Goal: Task Accomplishment & Management: Complete application form

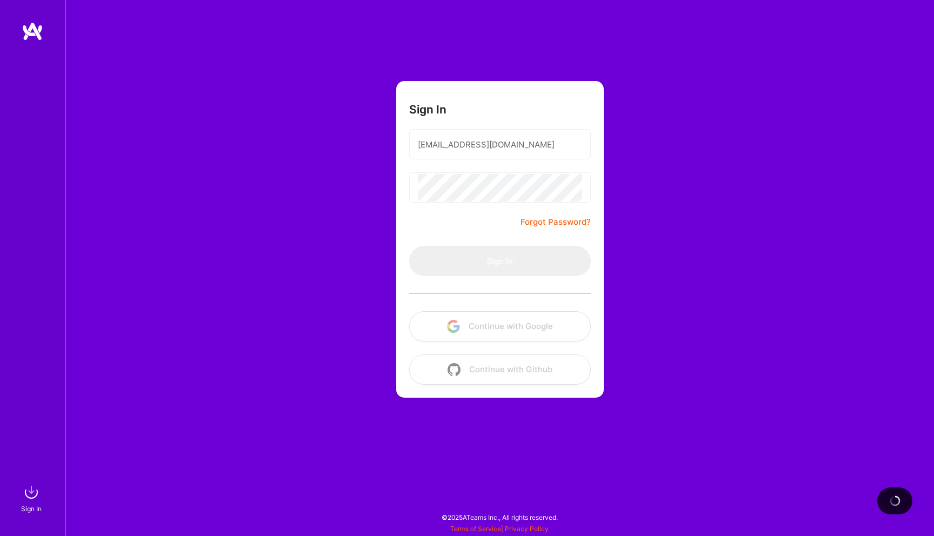
click at [477, 230] on form "Sign In [EMAIL_ADDRESS][DOMAIN_NAME] Forgot Password? Sign In Continue with Goo…" at bounding box center [499, 239] width 207 height 317
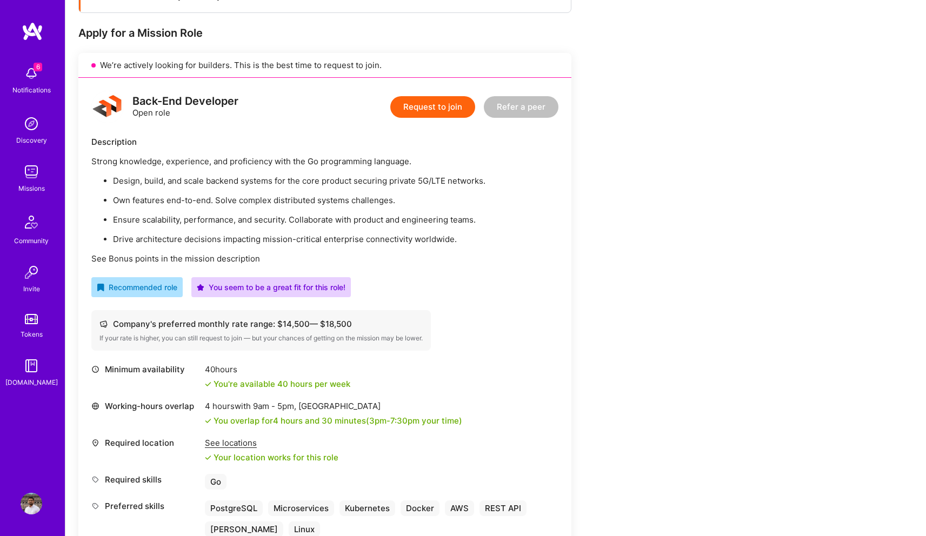
scroll to position [180, 0]
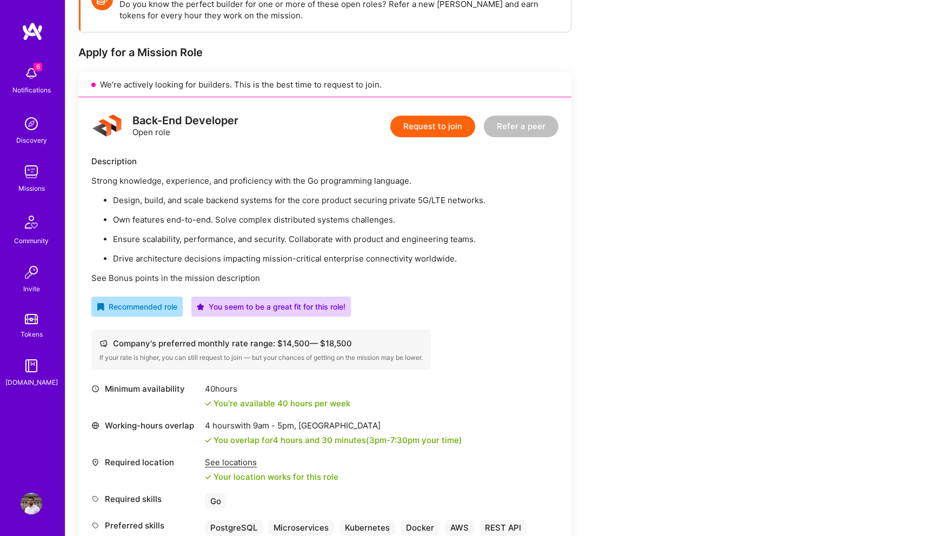
click at [437, 128] on button "Request to join" at bounding box center [432, 127] width 85 height 22
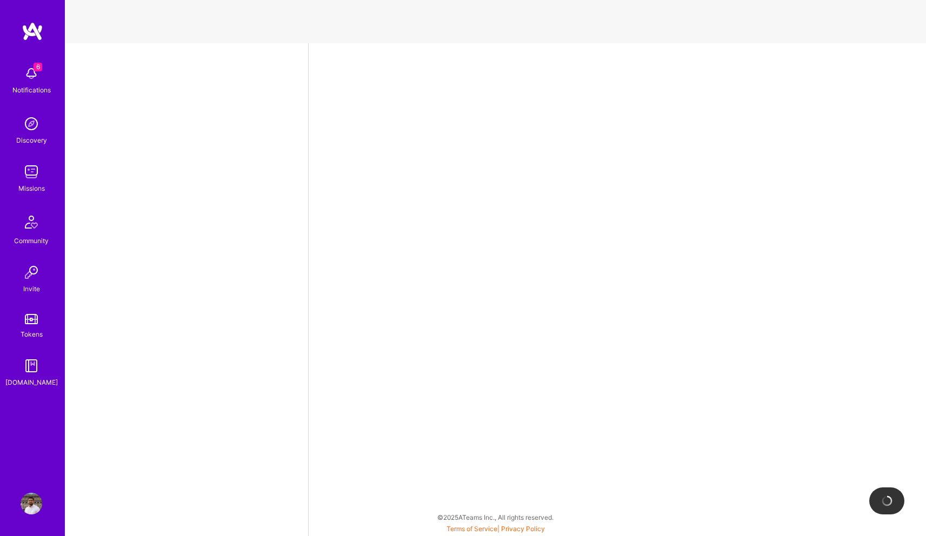
select select "US"
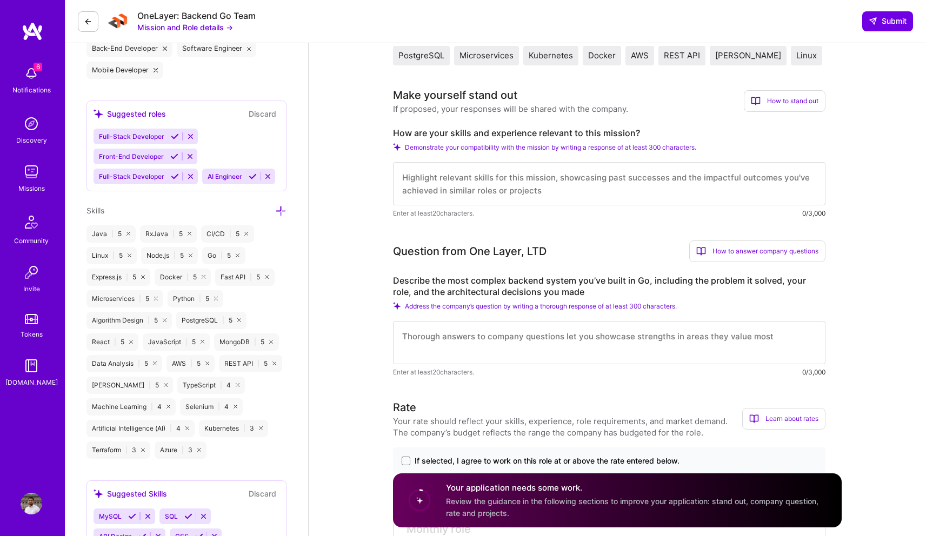
scroll to position [412, 0]
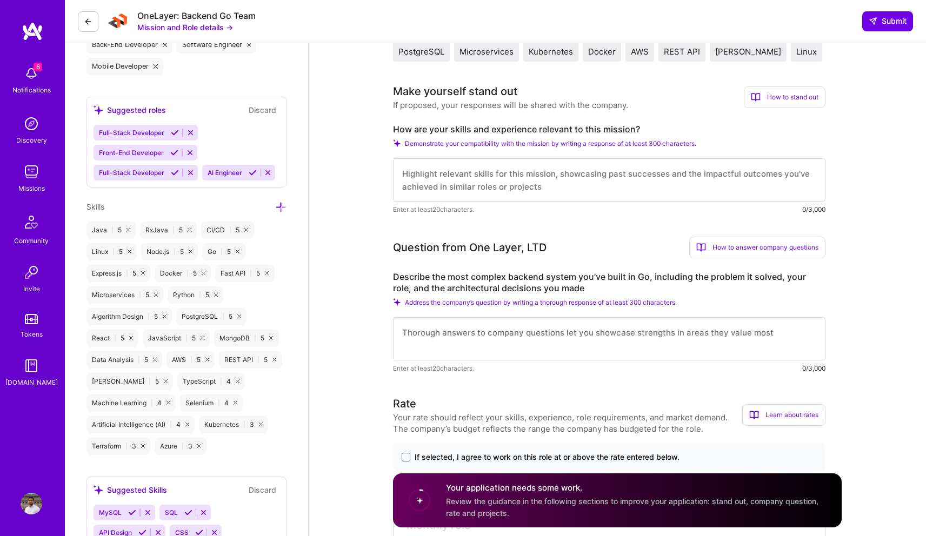
click at [435, 346] on textarea at bounding box center [609, 338] width 432 height 43
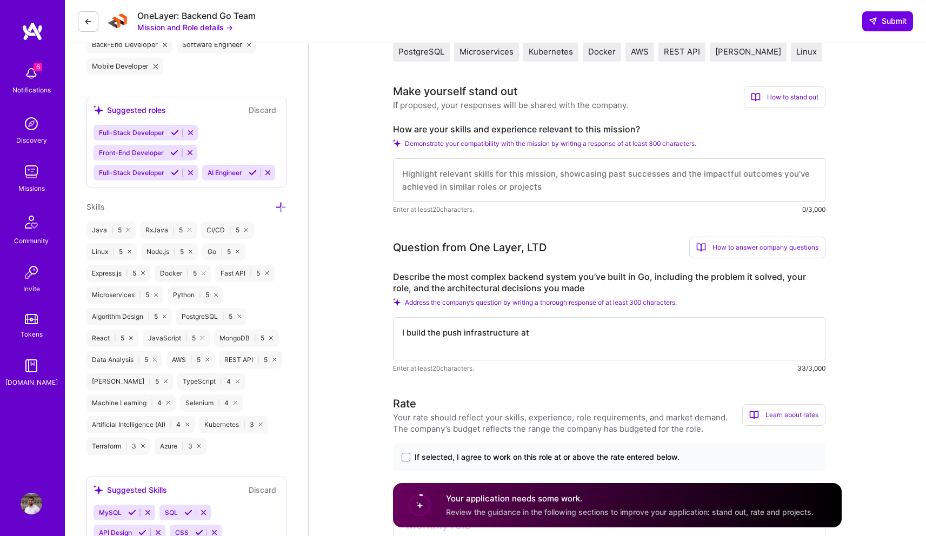
type textarea "I build the push infrastructure at"
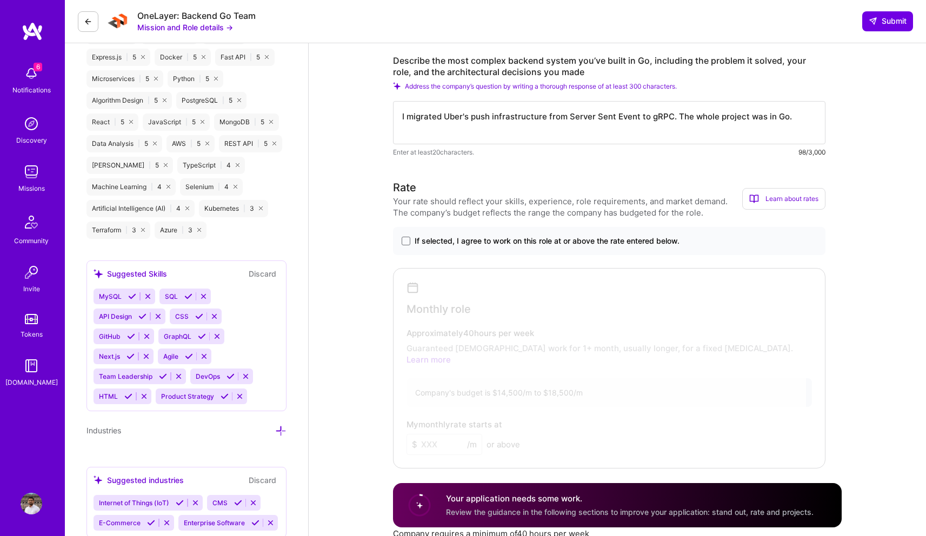
scroll to position [631, 0]
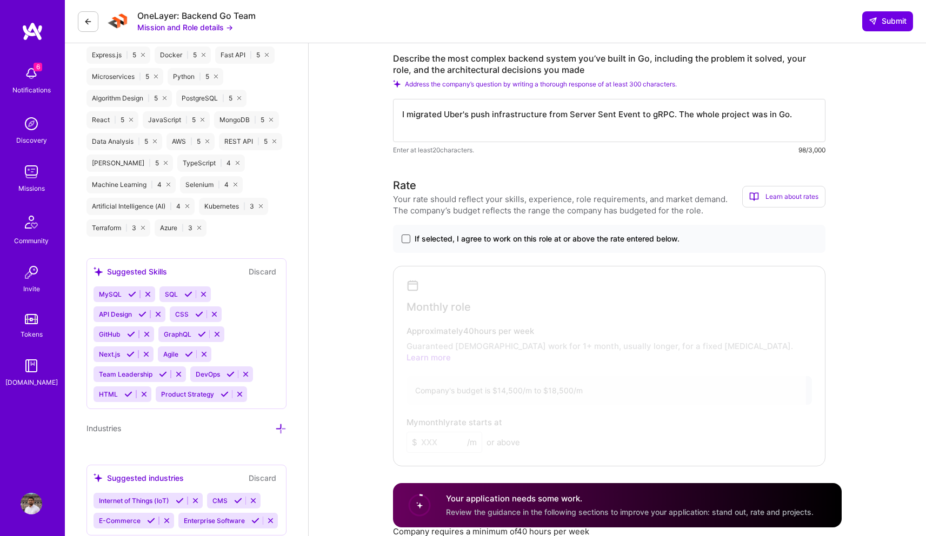
type textarea "I migrated Uber's push infrastructure from Server Sent Event to gRPC. The whole…"
click at [407, 240] on span at bounding box center [405, 238] width 9 height 9
click at [0, 0] on input "If selected, I agree to work on this role at or above the rate entered below." at bounding box center [0, 0] width 0 height 0
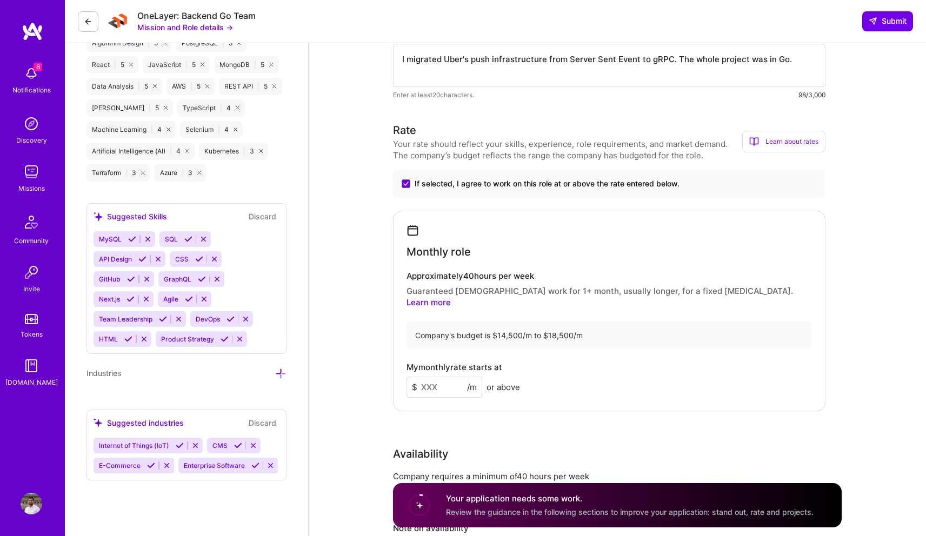
scroll to position [739, 0]
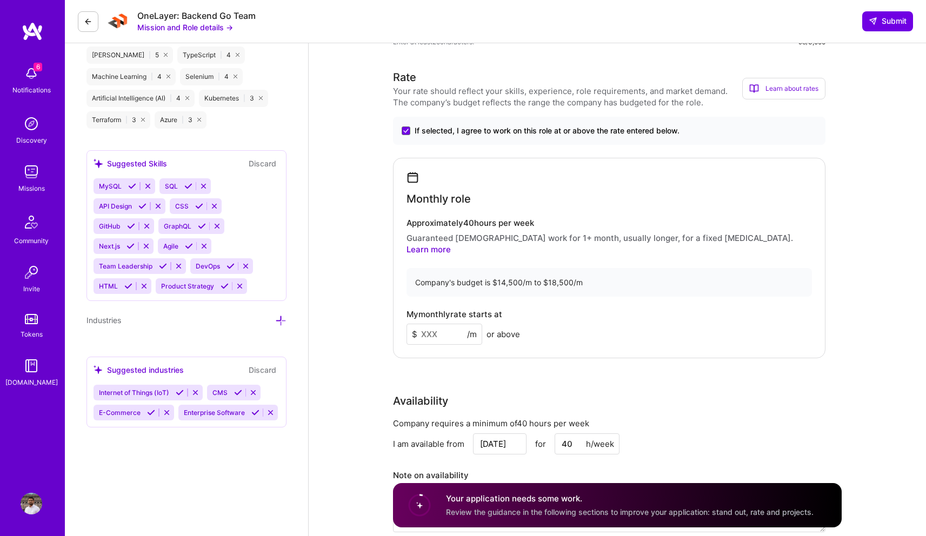
click at [438, 326] on input at bounding box center [444, 334] width 76 height 21
type input "17000"
click at [418, 354] on div "Rate Your rate should reflect your skills, experience, role requirements, and m…" at bounding box center [617, 307] width 448 height 477
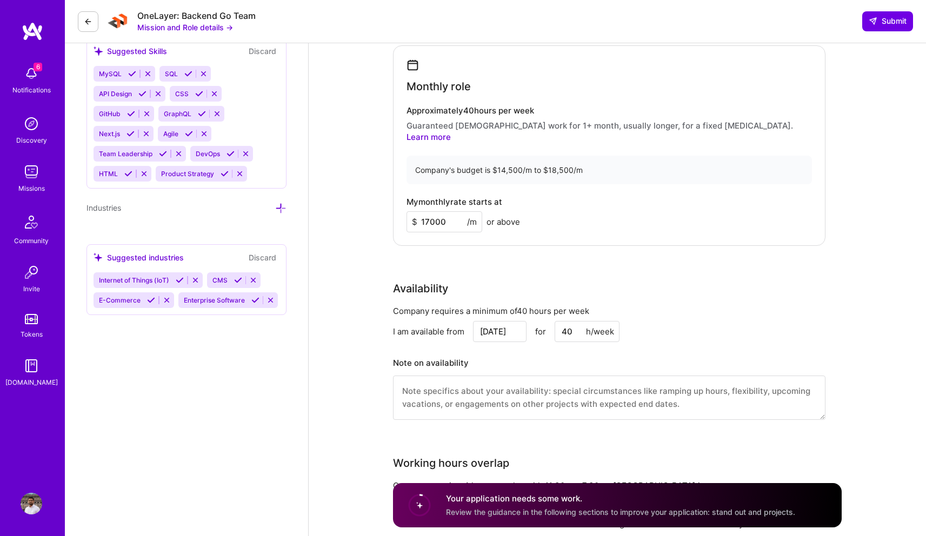
scroll to position [870, 0]
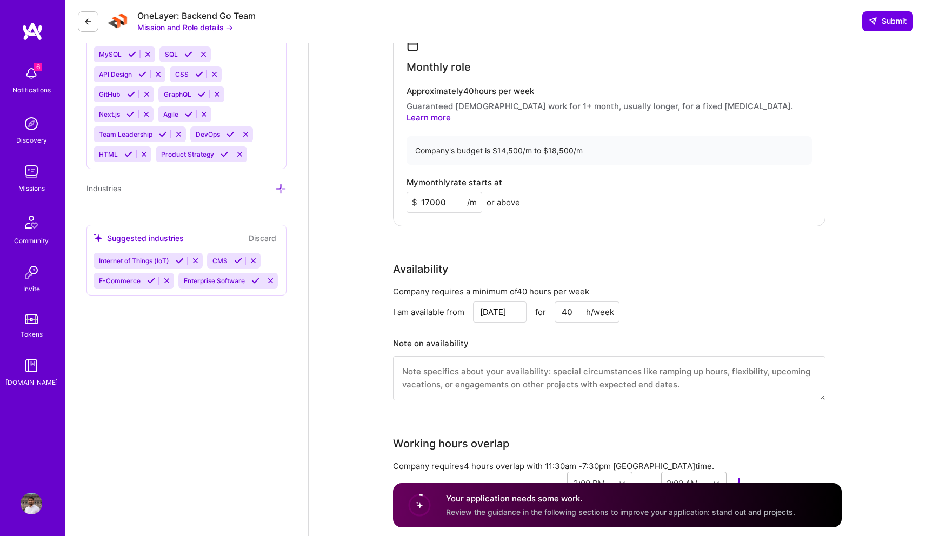
click at [499, 301] on input "[DATE]" at bounding box center [499, 311] width 53 height 21
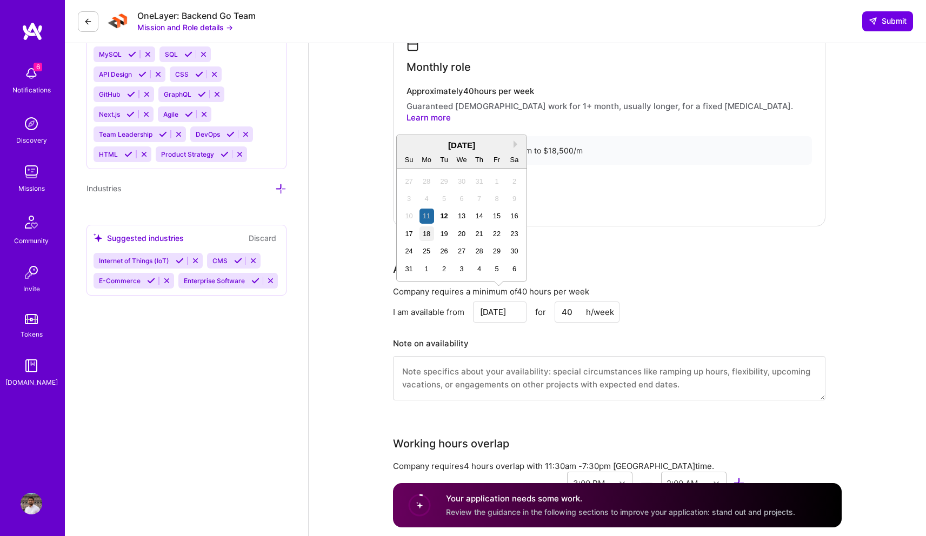
click at [429, 231] on div "18" at bounding box center [426, 233] width 15 height 15
type input "[DATE]"
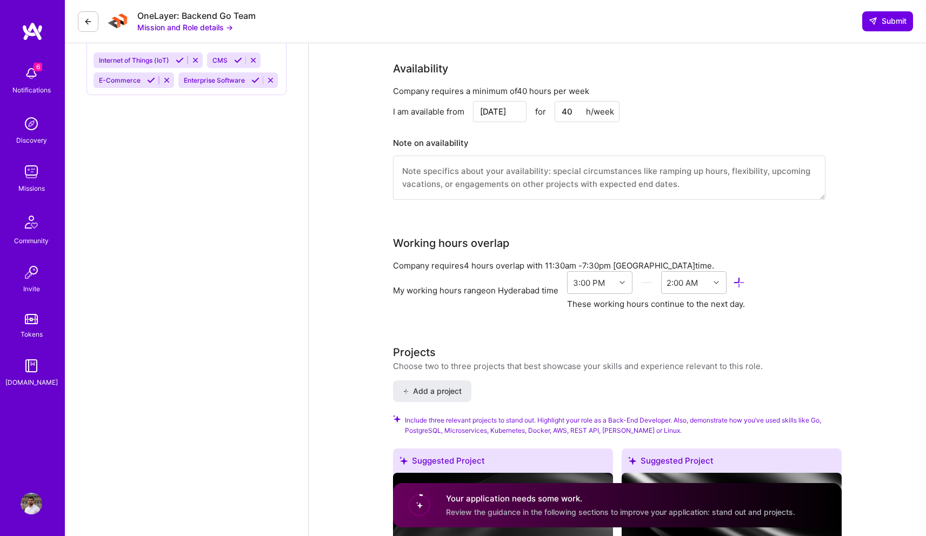
scroll to position [1073, 0]
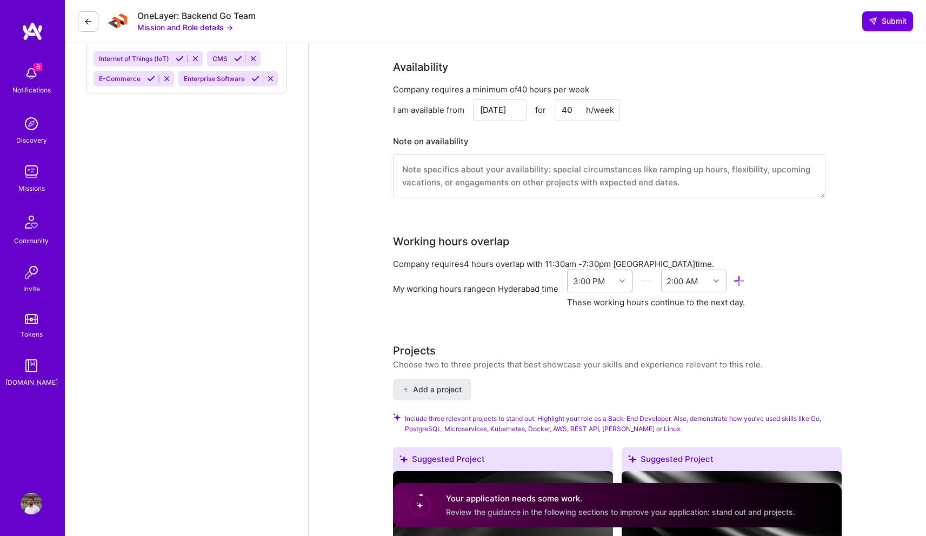
click at [608, 270] on div "3:00 PM" at bounding box center [591, 281] width 48 height 22
click at [598, 314] on div "11:00 AM" at bounding box center [599, 324] width 65 height 20
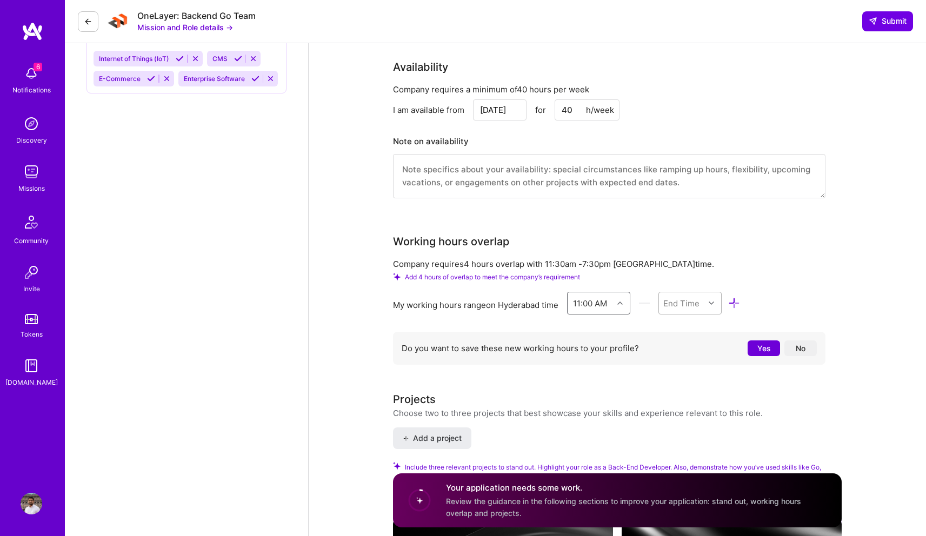
click at [685, 297] on div "End Time" at bounding box center [681, 302] width 36 height 11
click at [681, 353] on div "8:00 PM" at bounding box center [689, 361] width 63 height 20
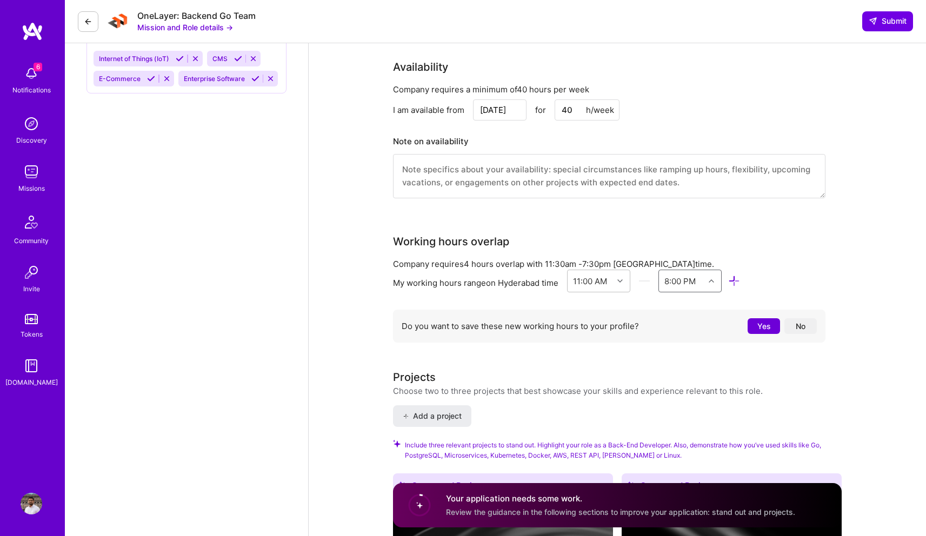
click at [808, 318] on button "No" at bounding box center [800, 326] width 32 height 16
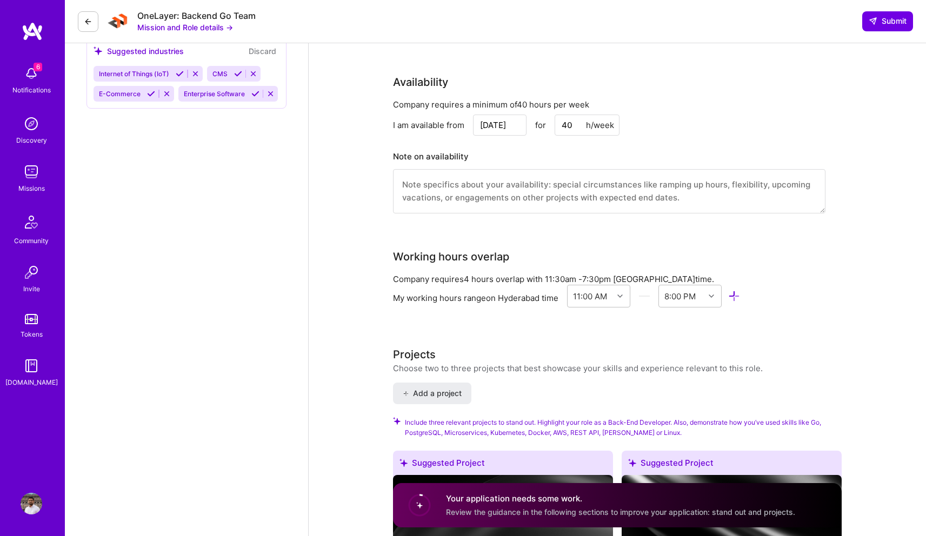
scroll to position [1048, 0]
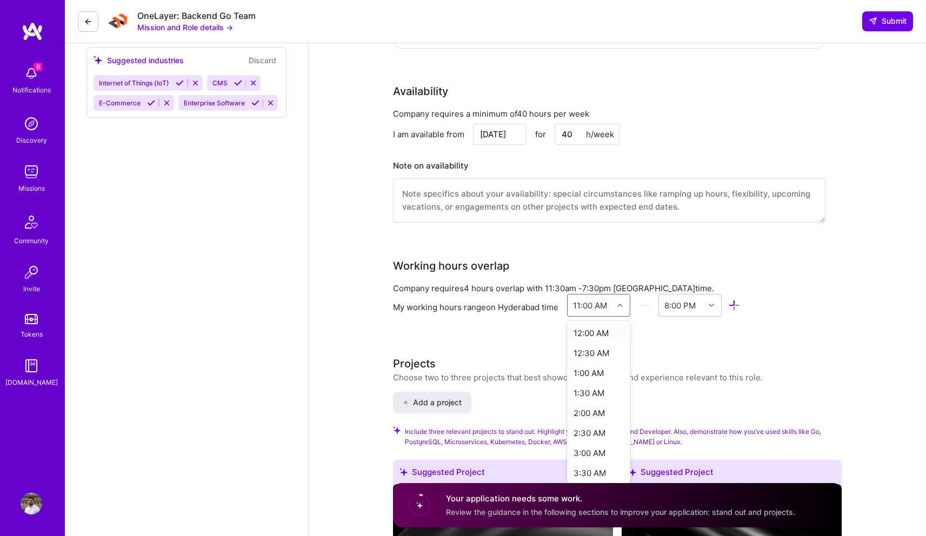
click at [600, 299] on div "11:00 AM" at bounding box center [590, 304] width 34 height 11
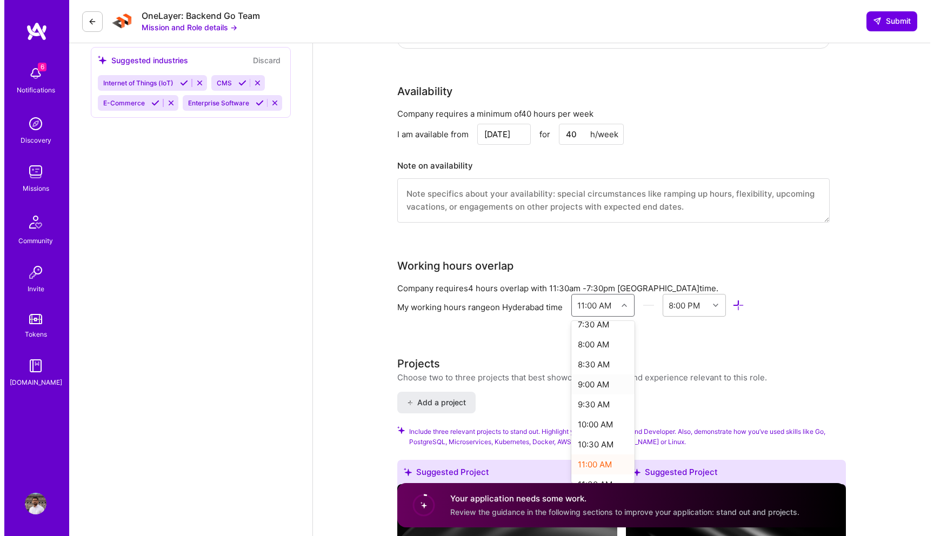
scroll to position [311, 0]
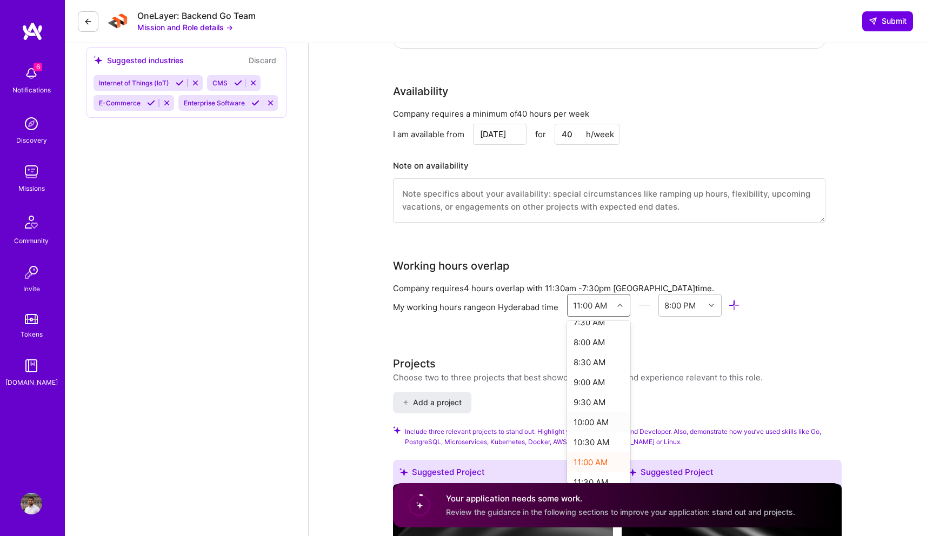
click at [594, 412] on div "10:00 AM" at bounding box center [598, 422] width 63 height 20
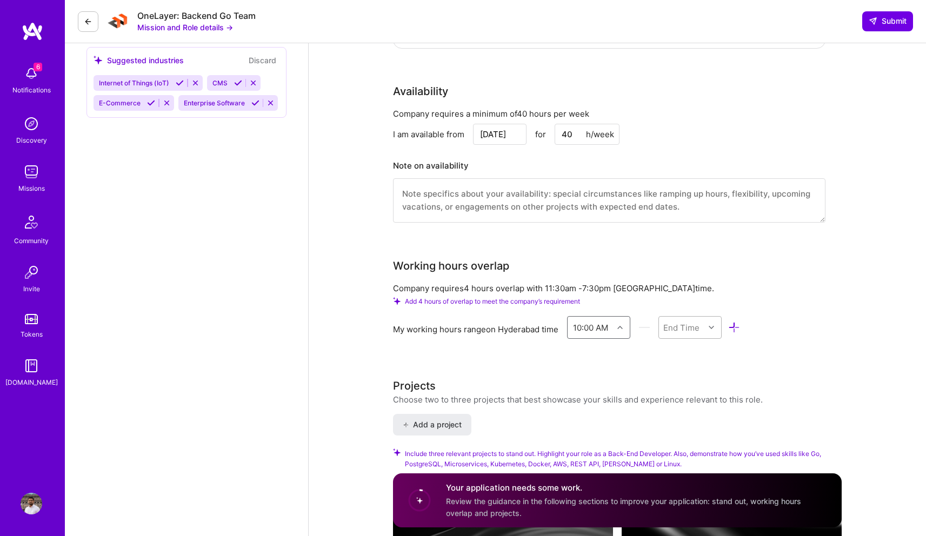
click at [690, 321] on div "End Time" at bounding box center [681, 326] width 36 height 11
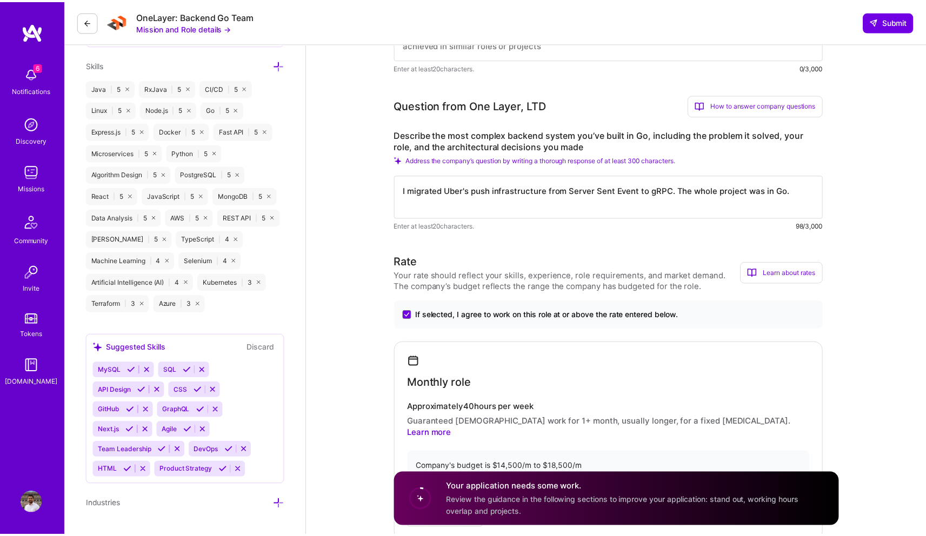
scroll to position [551, 0]
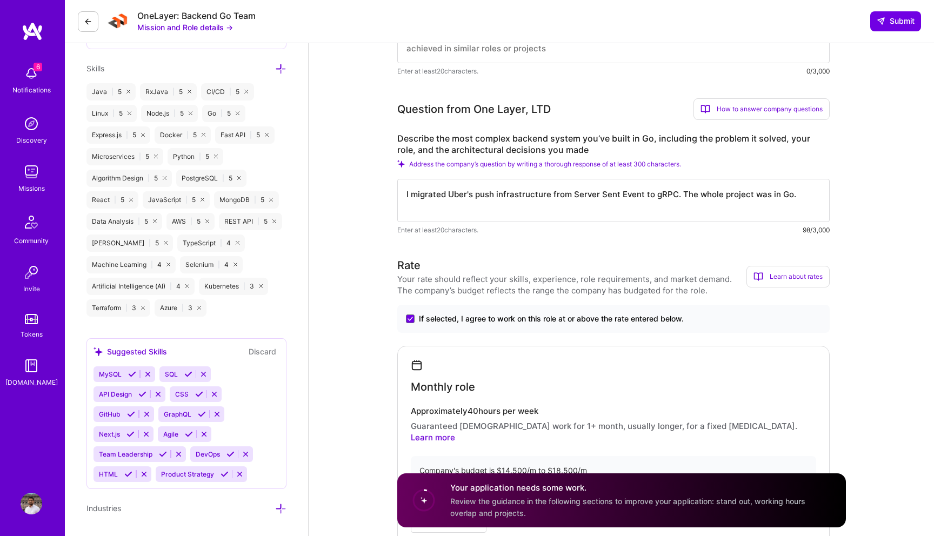
click at [626, 198] on textarea "I migrated Uber's push infrastructure from Server Sent Event to gRPC. The whole…" at bounding box center [613, 200] width 432 height 43
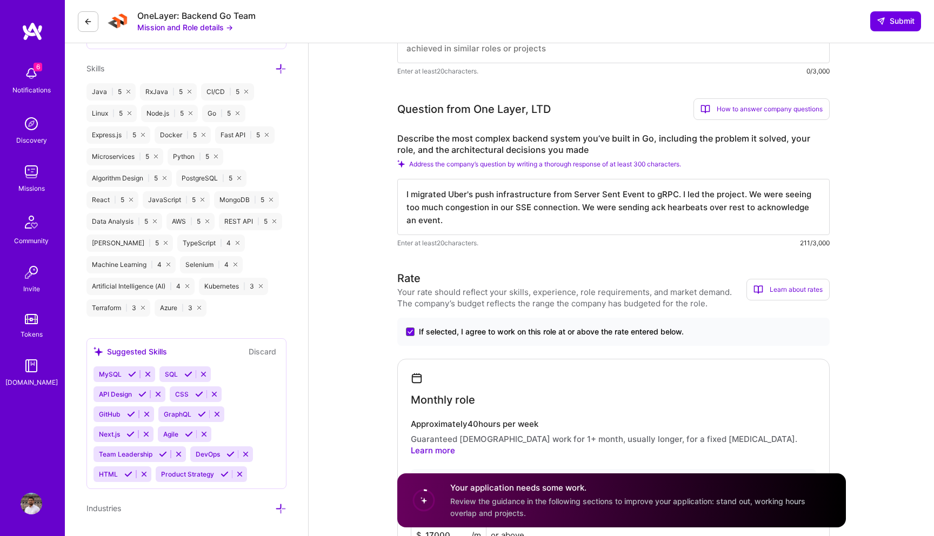
click at [676, 210] on textarea "I migrated Uber's push infrastructure from Server Sent Event to gRPC. I led the…" at bounding box center [613, 207] width 432 height 56
click at [666, 205] on textarea "I migrated Uber's push infrastructure from Server Sent Event to gRPC. I led the…" at bounding box center [613, 207] width 432 height 56
click at [678, 221] on textarea "I migrated Uber's push infrastructure from Server Sent Event to gRPC. I led the…" at bounding box center [613, 207] width 432 height 56
click at [730, 223] on textarea "I migrated Uber's push infrastructure from Server Sent Event to gRPC. I led the…" at bounding box center [613, 207] width 432 height 56
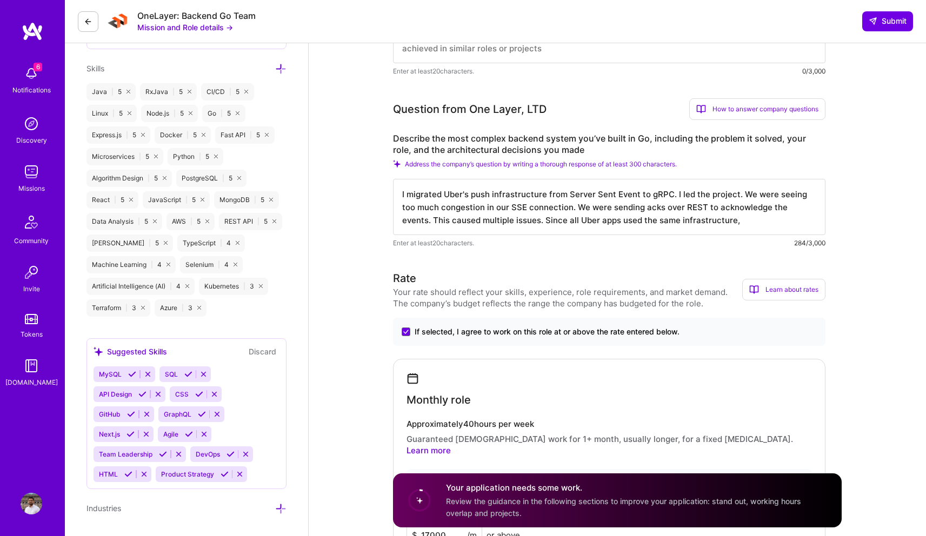
click at [451, 223] on textarea "I migrated Uber's push infrastructure from Server Sent Event to gRPC. I led the…" at bounding box center [609, 207] width 432 height 56
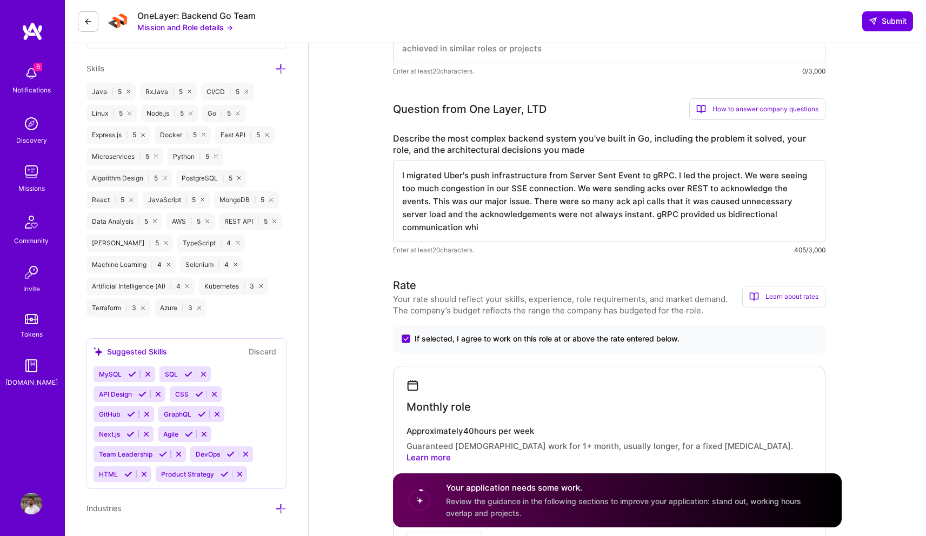
type textarea "I migrated Uber's push infrastructure from Server Sent Event to gRPC. I led the…"
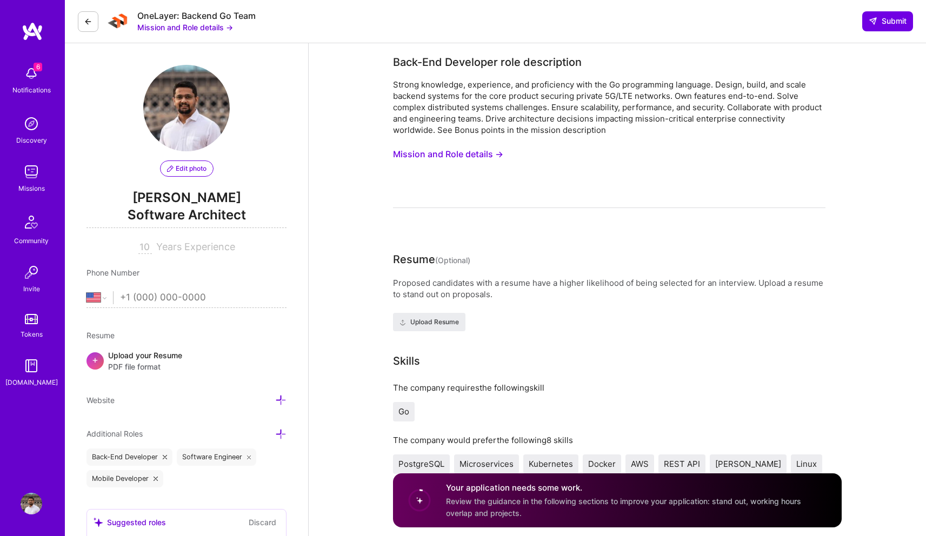
select select "US"
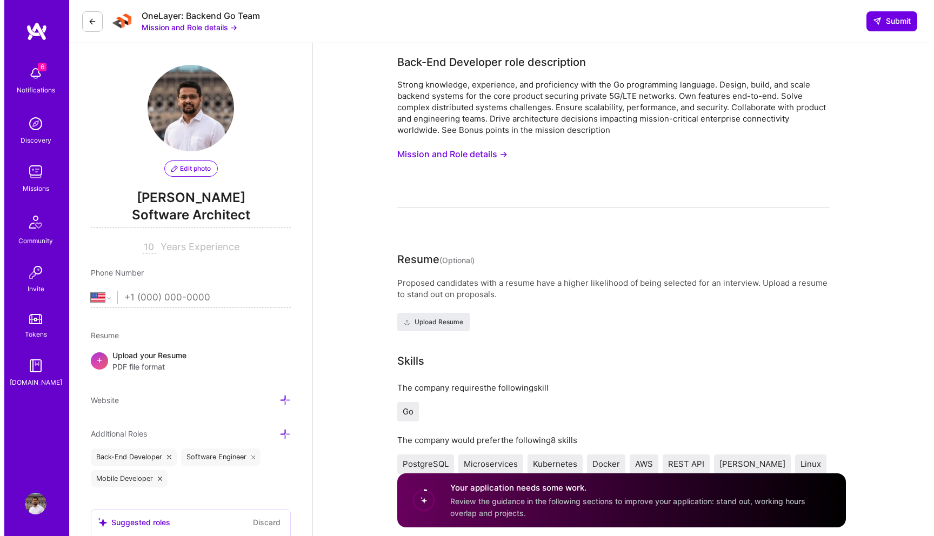
scroll to position [551, 0]
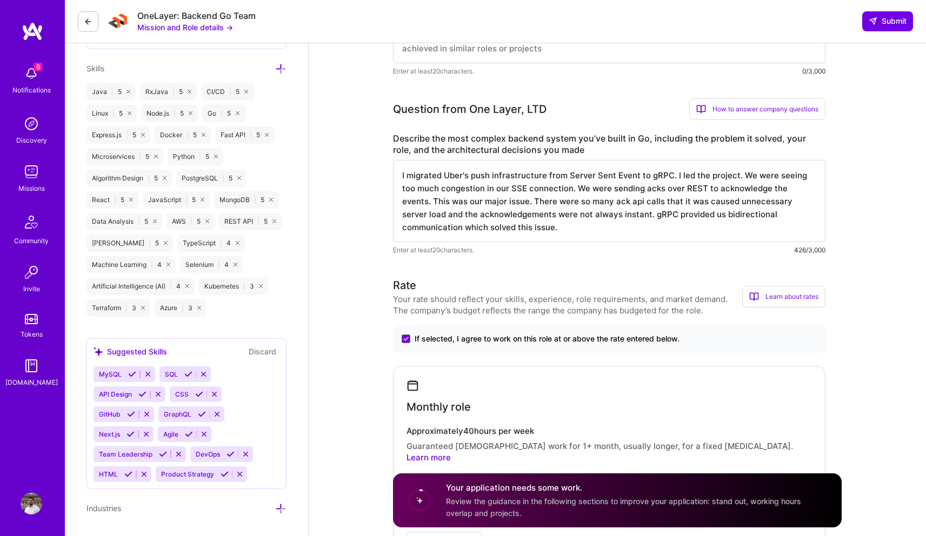
click at [565, 226] on textarea "I migrated Uber's push infrastructure from Server Sent Event to gRPC. I led the…" at bounding box center [609, 201] width 432 height 82
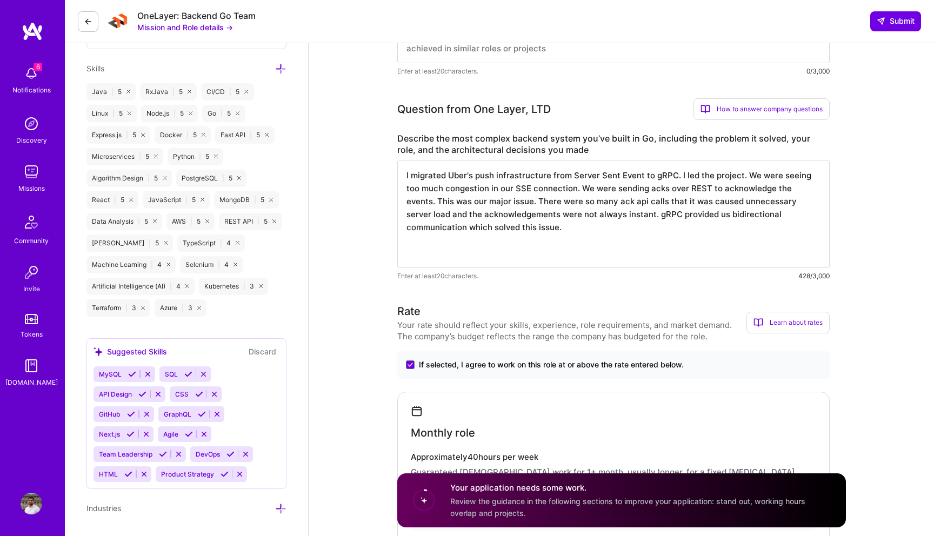
paste textarea "Led migration of high-scale push delivery service from Server-Sent Events (SSE)…"
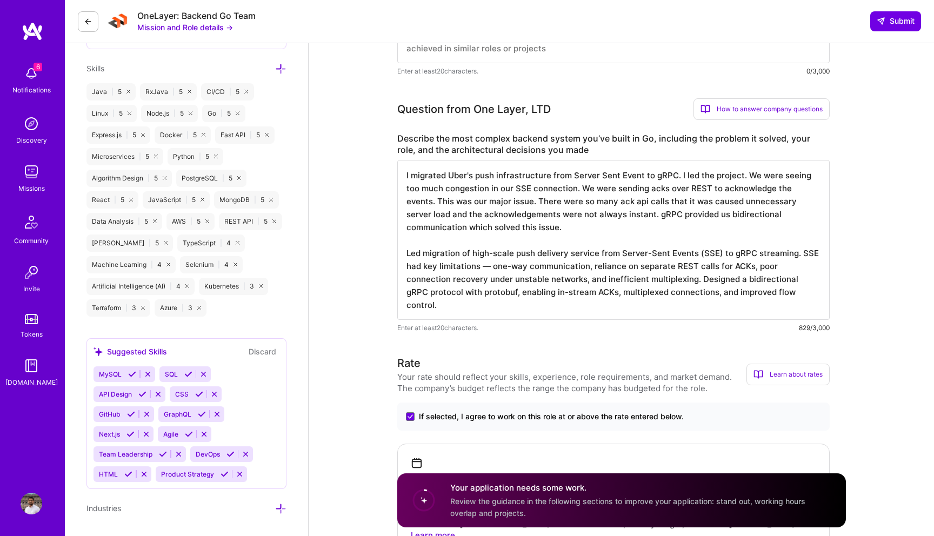
click at [527, 270] on textarea "I migrated Uber's push infrastructure from Server Sent Event to gRPC. I led the…" at bounding box center [613, 240] width 432 height 160
paste textarea "At Uber scale, our push infrastructure handled millions of live updates per day…"
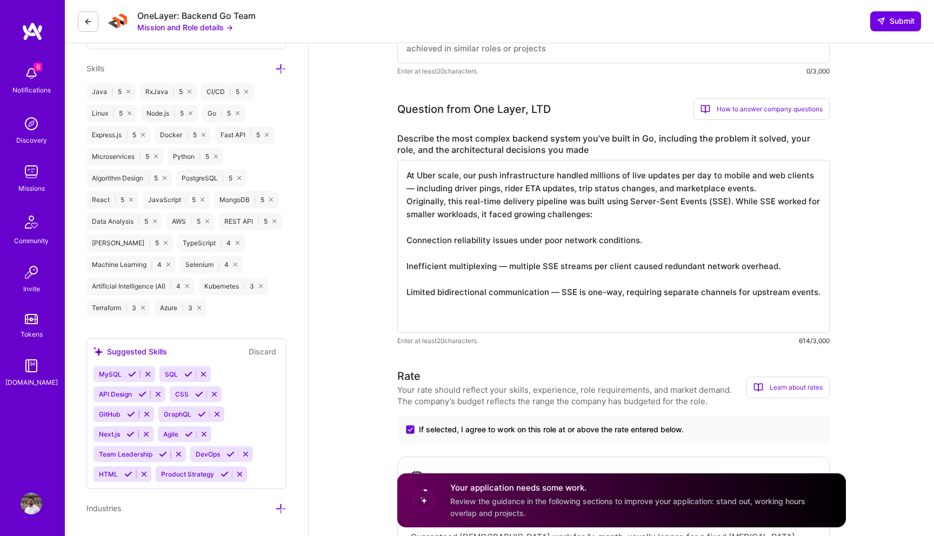
click at [522, 262] on textarea "At Uber scale, our push infrastructure handled millions of live updates per day…" at bounding box center [613, 246] width 432 height 173
click at [814, 176] on textarea "At Uber scale, our push infrastructure handled millions of live updates per day…" at bounding box center [613, 246] width 432 height 173
click at [686, 190] on textarea "At Uber scale, our push infrastructure handled millions of live updates per day…" at bounding box center [613, 246] width 432 height 173
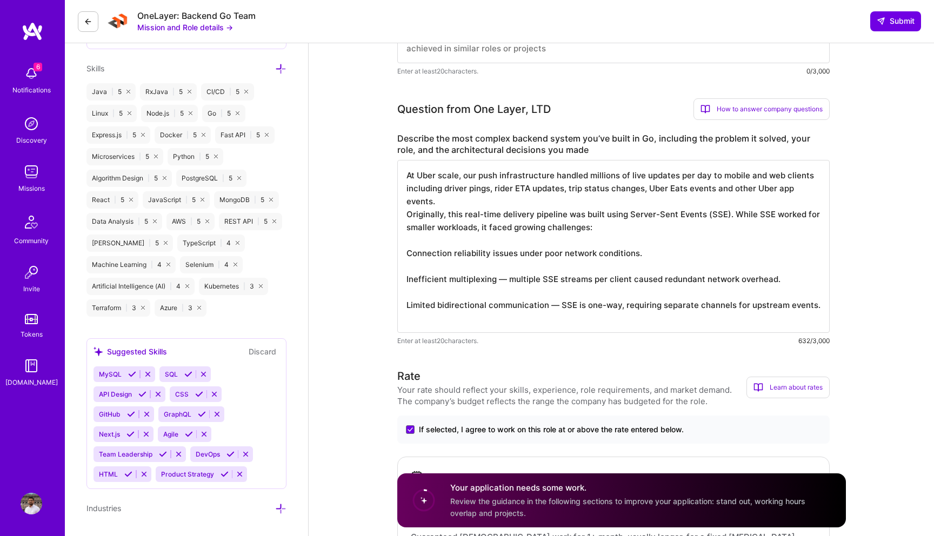
scroll to position [1, 0]
click at [516, 240] on textarea "At Uber scale, our push infrastructure handled millions of live updates per day…" at bounding box center [613, 246] width 432 height 173
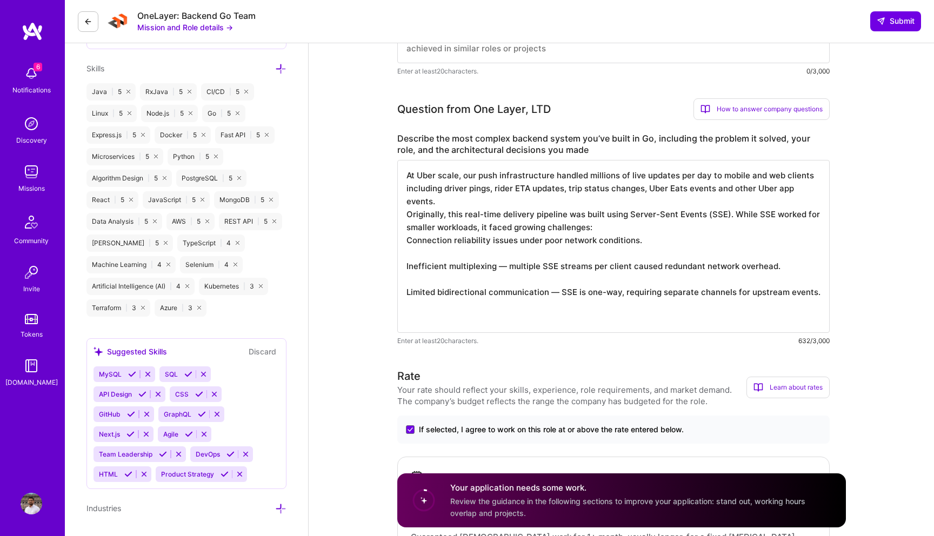
scroll to position [0, 0]
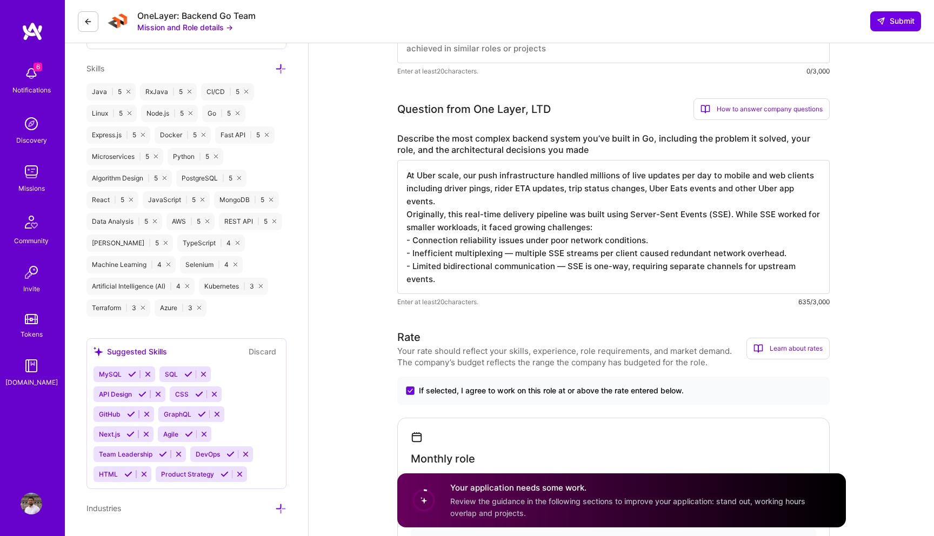
click at [513, 242] on textarea "At Uber scale, our push infrastructure handled millions of live updates per day…" at bounding box center [613, 227] width 432 height 134
click at [635, 242] on textarea "At Uber scale, our push infrastructure handled millions of live updates per day…" at bounding box center [613, 227] width 432 height 134
paste textarea "reliance on separate REST calls for ACKs"
click at [562, 257] on textarea "At Uber scale, our push infrastructure handled millions of live updates per day…" at bounding box center [613, 227] width 432 height 134
paste textarea "reliance on separate REST calls for ACKs"
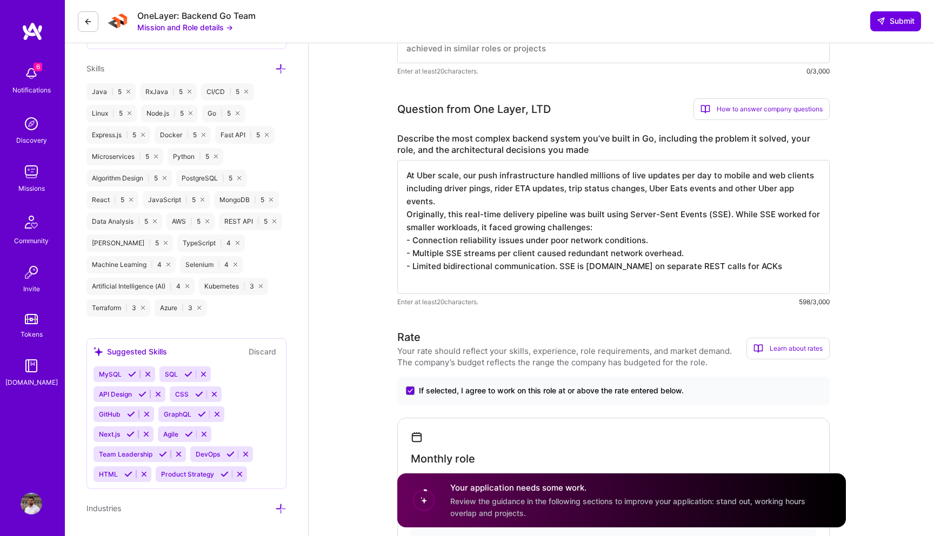
click at [628, 255] on textarea "At Uber scale, our push infrastructure handled millions of live updates per day…" at bounding box center [613, 227] width 432 height 134
drag, startPoint x: 628, startPoint y: 255, endPoint x: 653, endPoint y: 255, distance: 24.3
click at [653, 255] on textarea "At Uber scale, our push infrastructure handled millions of live updates per day…" at bounding box center [613, 227] width 432 height 134
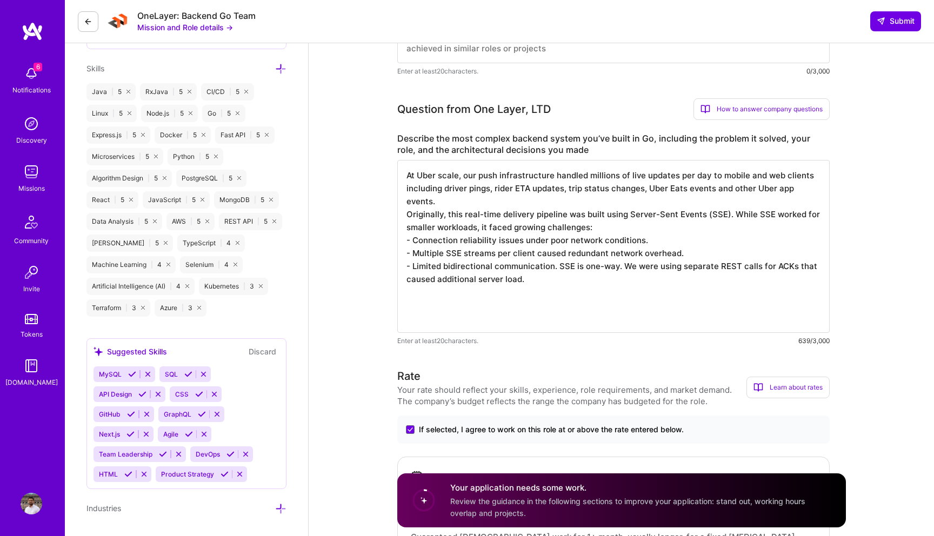
paste textarea "Designed a bidirectional gRPC protocol with protobuf, enabling in-stream ACKs, …"
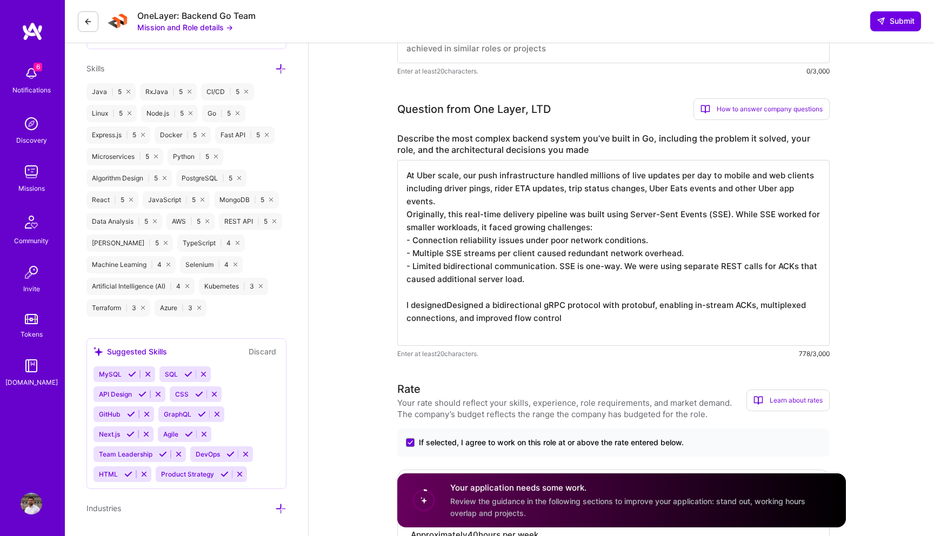
click at [448, 294] on textarea "At Uber scale, our push infrastructure handled millions of live updates per day…" at bounding box center [613, 253] width 432 height 186
click at [714, 294] on textarea "At Uber scale, our push infrastructure handled millions of live updates per day…" at bounding box center [613, 253] width 432 height 186
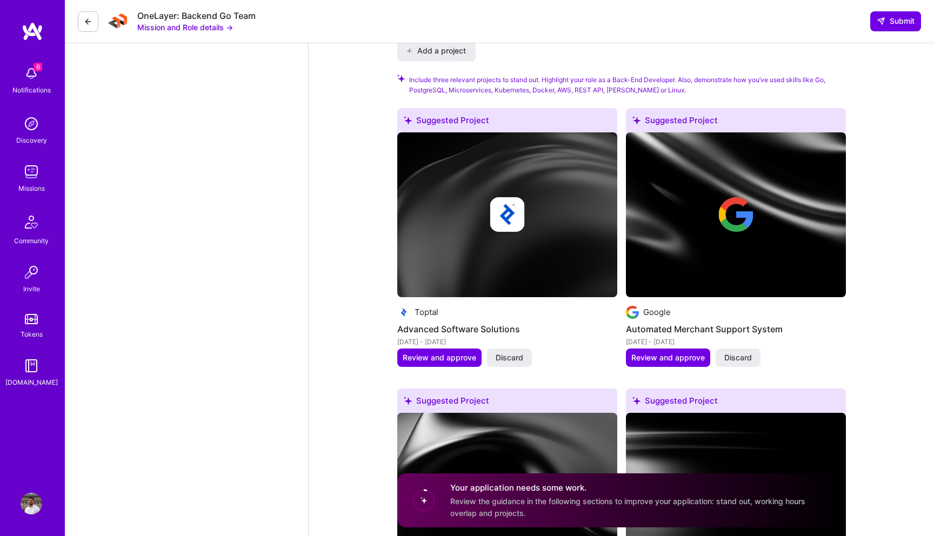
scroll to position [1239, 0]
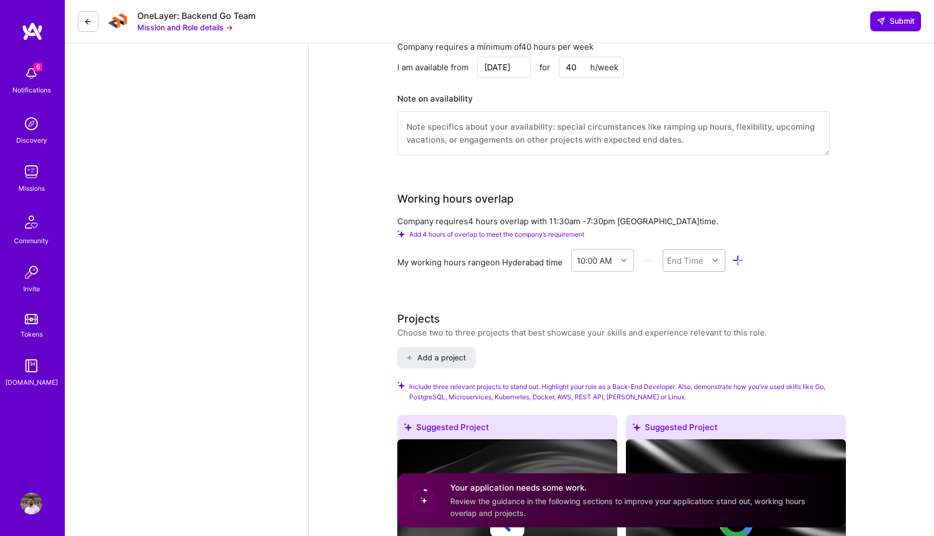
type textarea "At Uber scale, our push infrastructure handled millions of live updates per day…"
click at [689, 254] on div "End Time" at bounding box center [685, 259] width 36 height 11
click at [680, 319] on div "7:00 PM" at bounding box center [693, 325] width 63 height 20
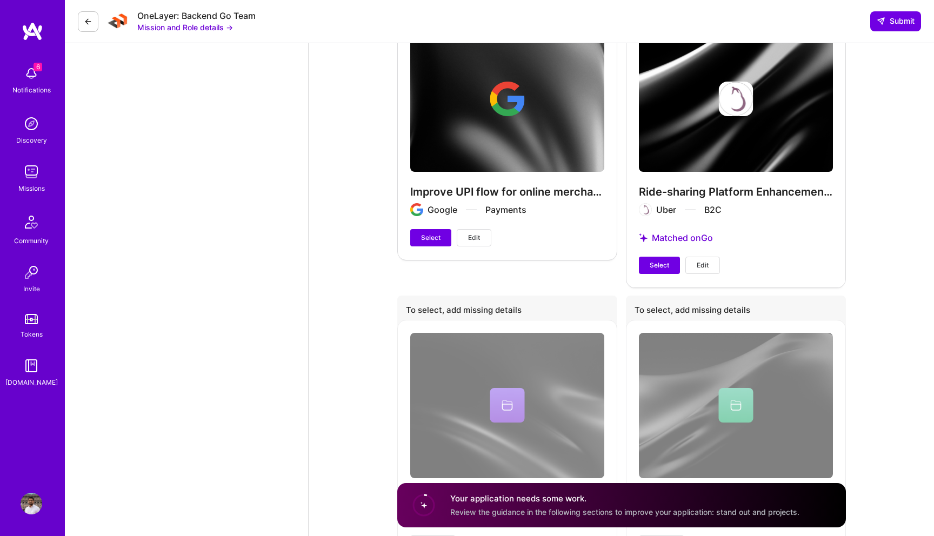
scroll to position [2820, 0]
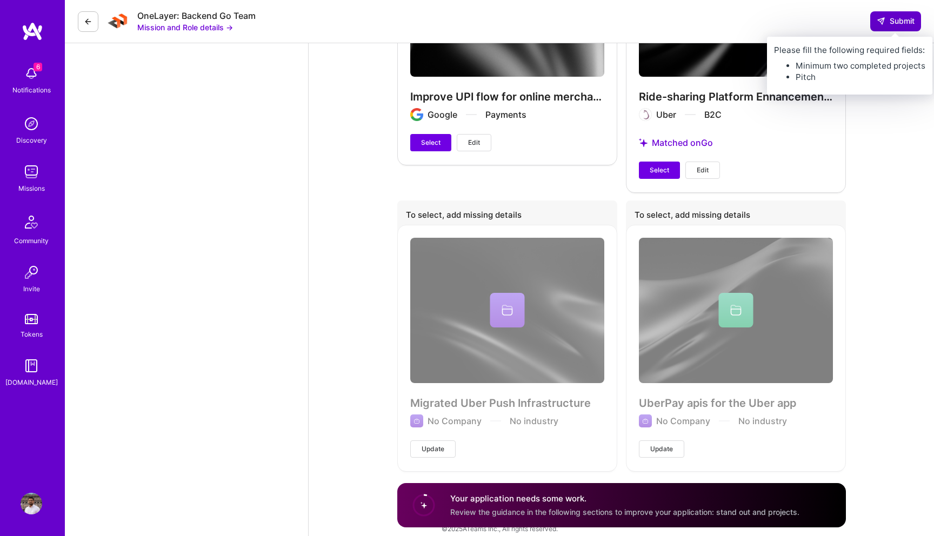
click at [892, 23] on span "Submit" at bounding box center [895, 21] width 38 height 11
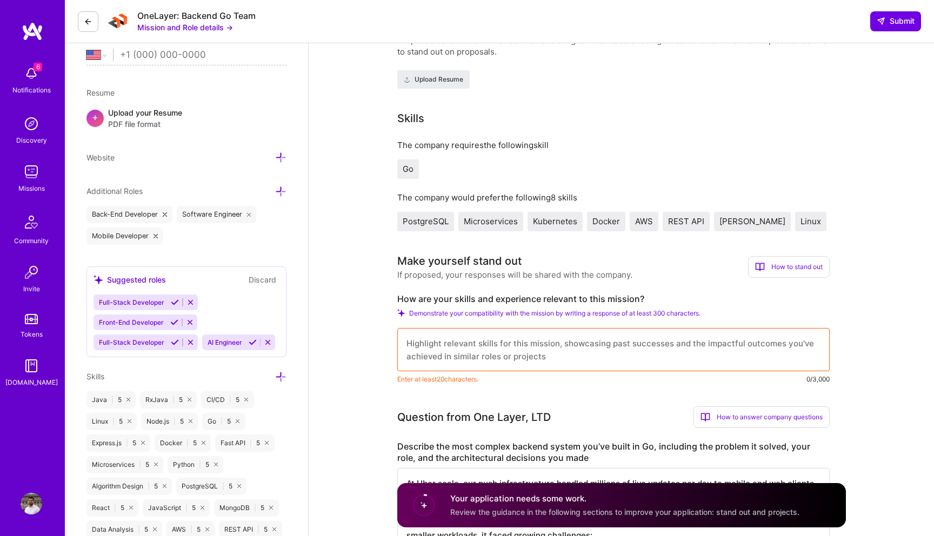
scroll to position [283, 0]
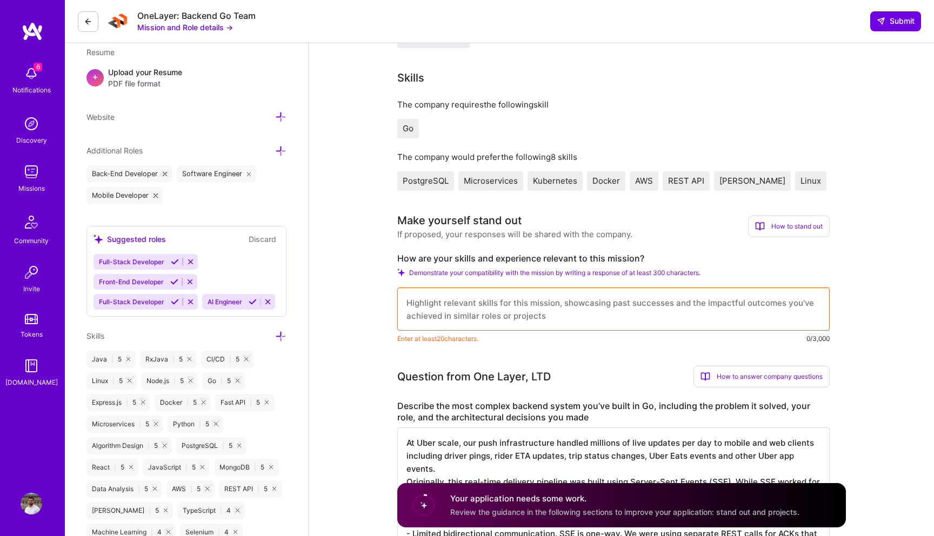
click at [562, 312] on textarea at bounding box center [613, 308] width 432 height 43
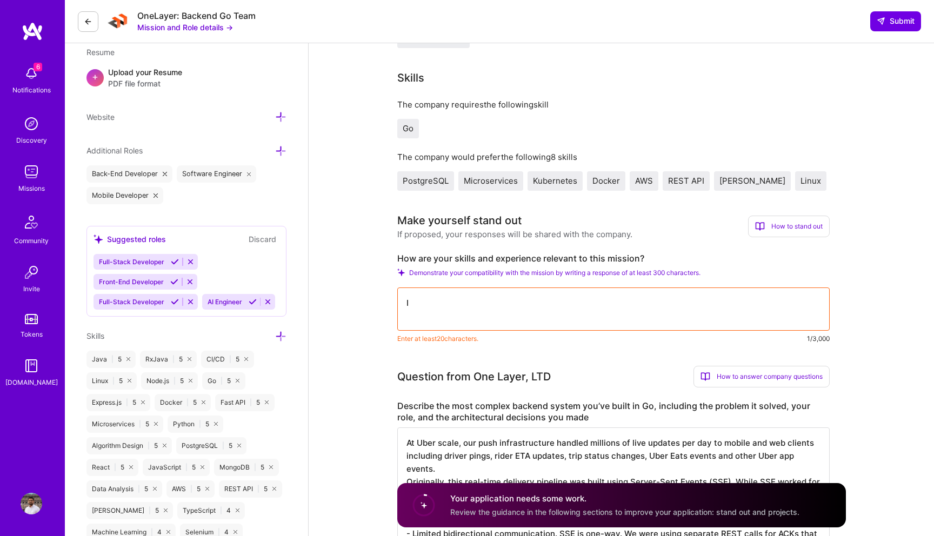
type textarea "I h"
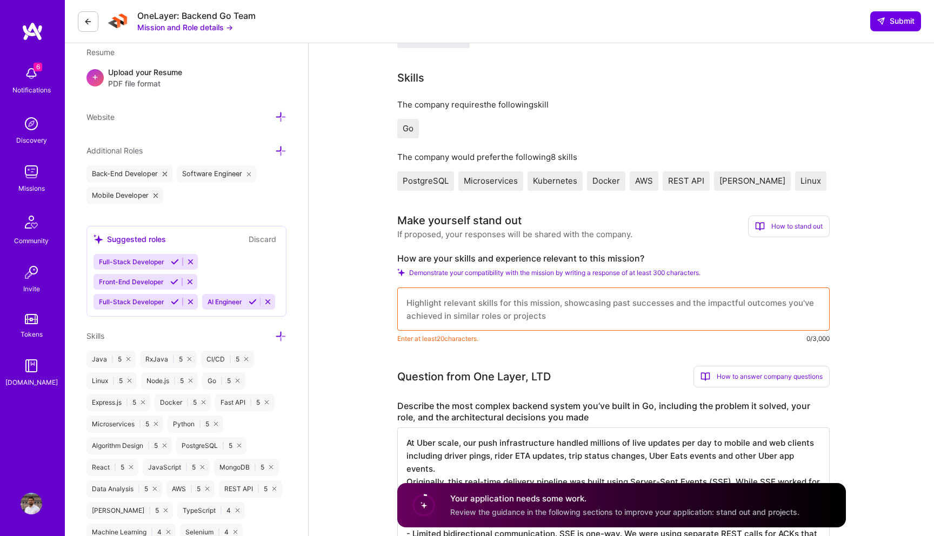
click at [427, 305] on textarea at bounding box center [613, 308] width 432 height 43
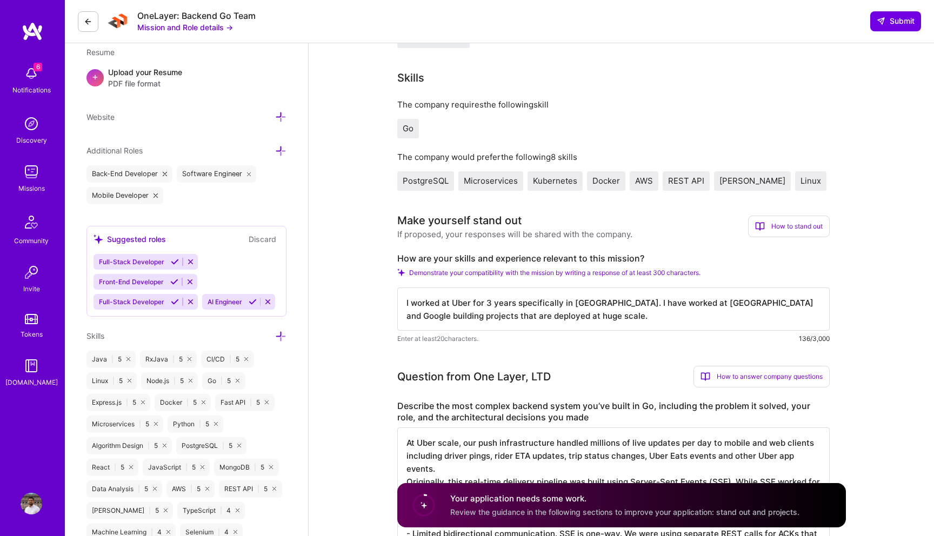
click at [401, 258] on label "How are your skills and experience relevant to this mission?" at bounding box center [613, 258] width 432 height 11
drag, startPoint x: 401, startPoint y: 258, endPoint x: 613, endPoint y: 257, distance: 211.8
click at [613, 257] on label "How are your skills and experience relevant to this mission?" at bounding box center [613, 258] width 432 height 11
copy label "How are your skills and experience relevant to this mission"
click at [520, 316] on textarea "I worked at Uber for 3 years specifically in Golang. I have worked at Uber and …" at bounding box center [613, 308] width 432 height 43
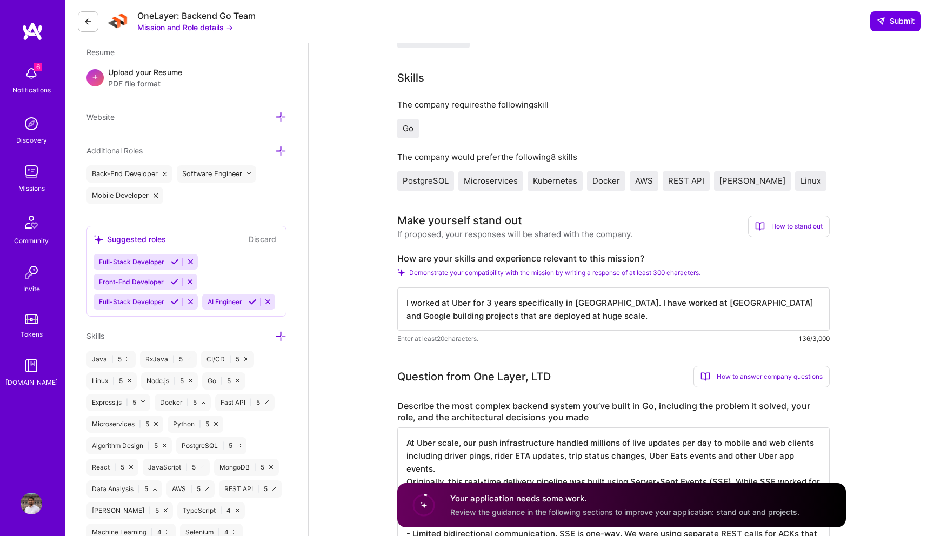
paste textarea "At Uber, I worked on large-scale, low-latency backend systems powering real-tim…"
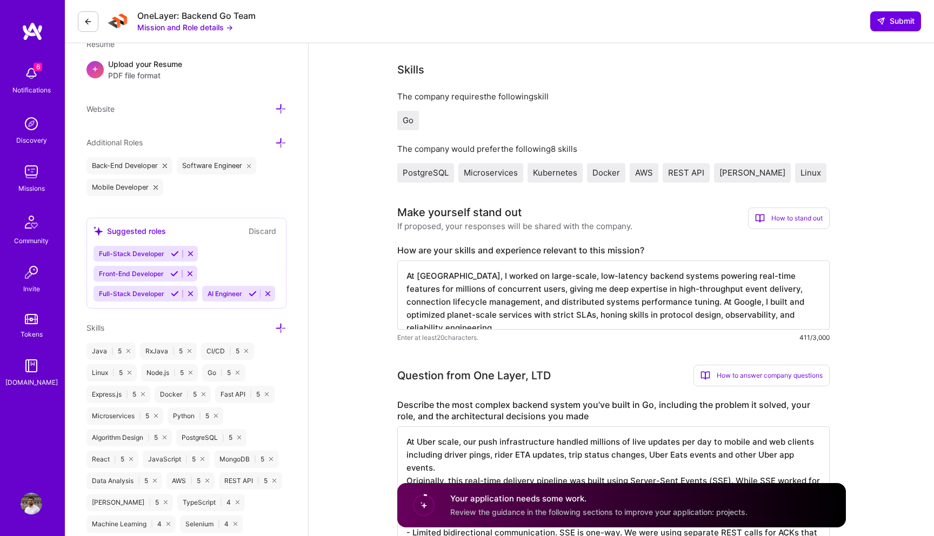
scroll to position [298, 0]
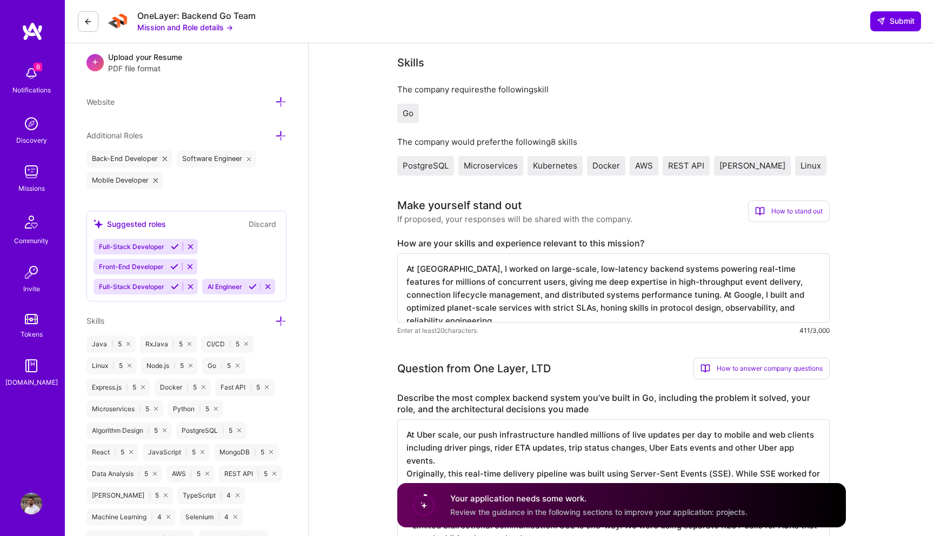
click at [472, 286] on textarea "At Uber, I worked on large-scale, low-latency backend systems powering real-tim…" at bounding box center [613, 287] width 432 height 69
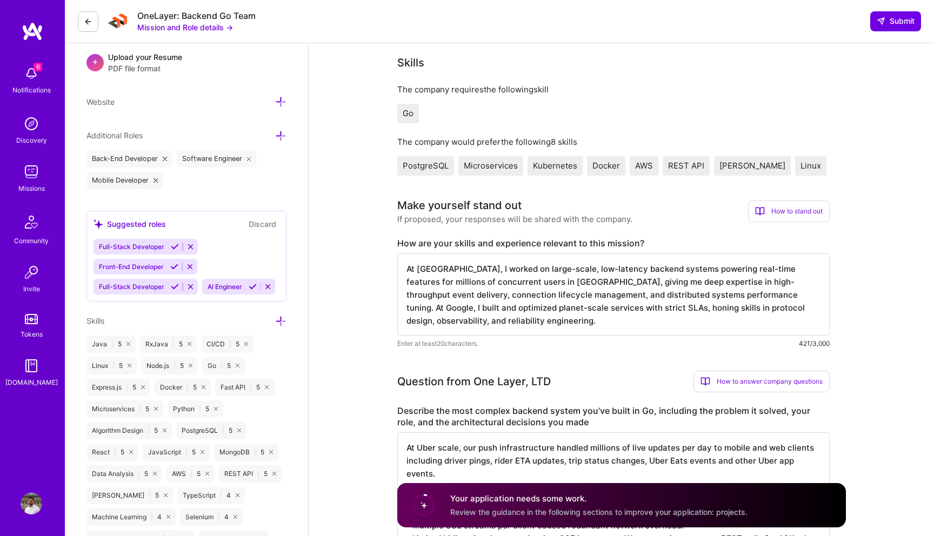
click at [673, 299] on textarea "At Uber, I worked on large-scale, low-latency backend systems powering real-tim…" at bounding box center [613, 294] width 432 height 82
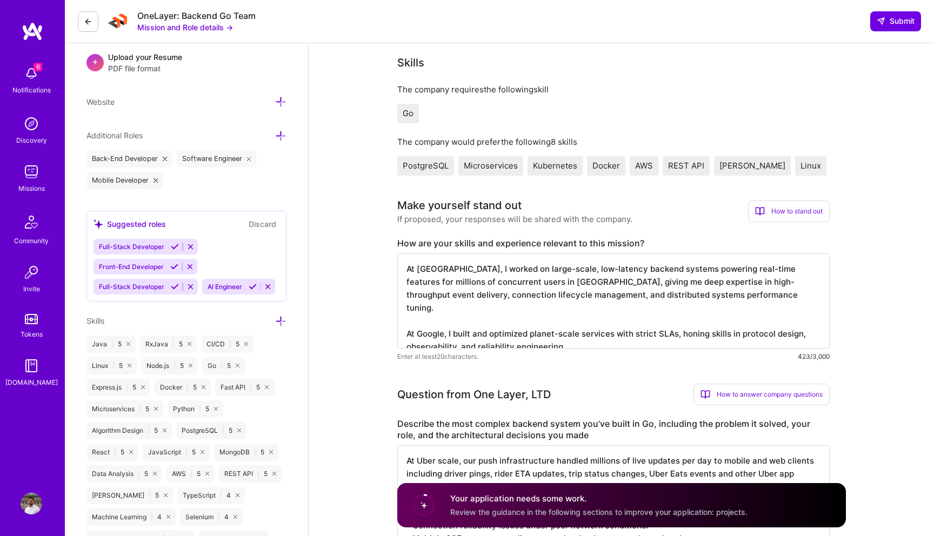
click at [540, 323] on textarea "At Uber, I worked on large-scale, low-latency backend systems powering real-tim…" at bounding box center [613, 300] width 432 height 95
click at [574, 333] on textarea "At Uber, I worked on large-scale, low-latency backend systems powering real-tim…" at bounding box center [613, 300] width 432 height 95
click at [537, 323] on textarea "At Uber, I worked on large-scale, low-latency backend systems powering real-tim…" at bounding box center [613, 300] width 432 height 95
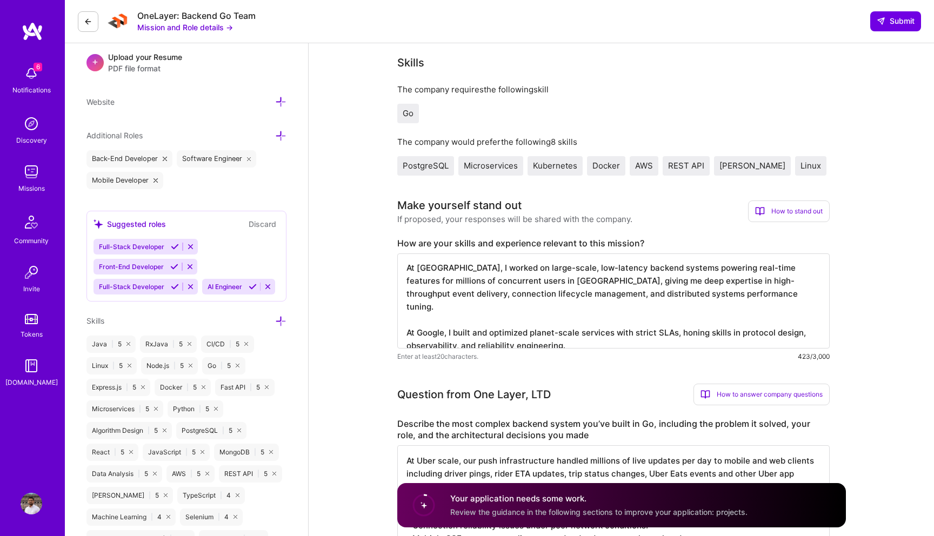
drag, startPoint x: 537, startPoint y: 323, endPoint x: 566, endPoint y: 323, distance: 29.2
click at [566, 323] on textarea "At Uber, I worked on large-scale, low-latency backend systems powering real-tim…" at bounding box center [613, 300] width 432 height 95
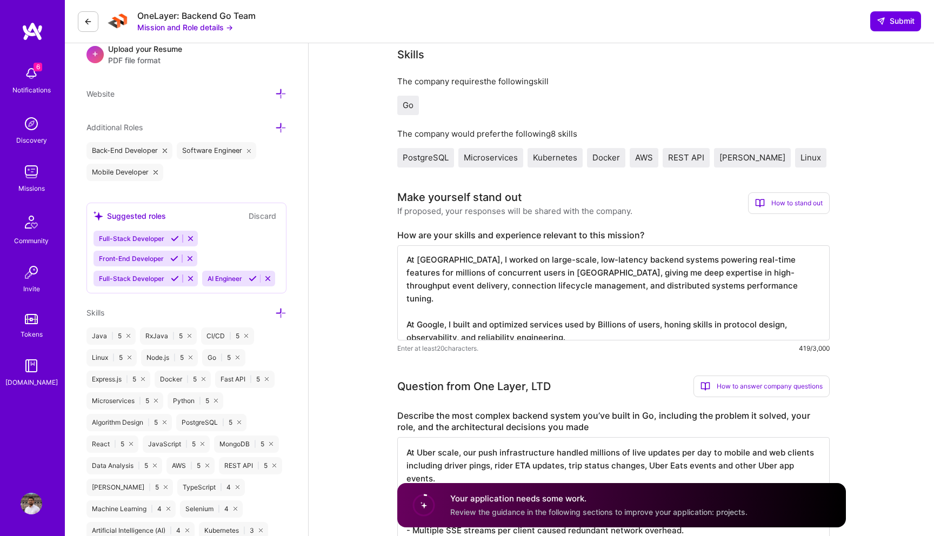
scroll to position [310, 0]
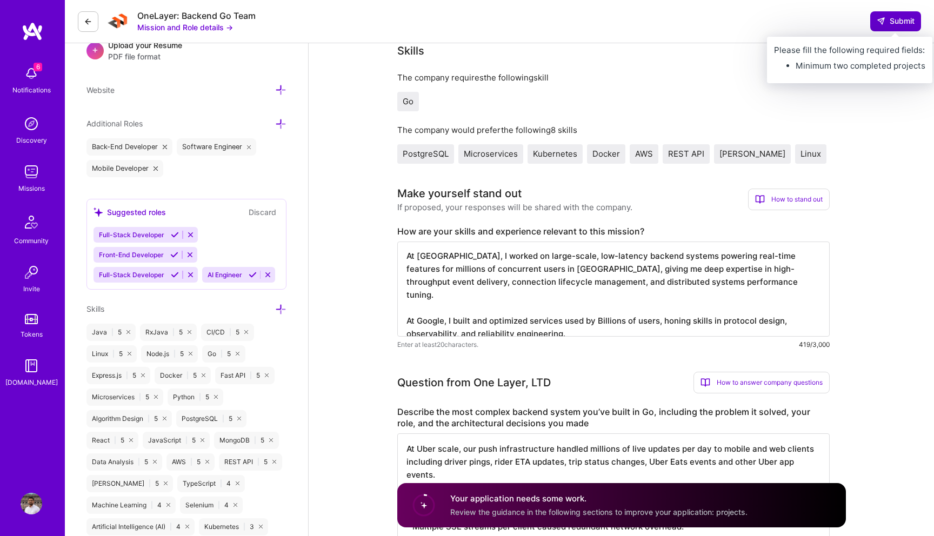
type textarea "At Uber, I worked on large-scale, low-latency backend systems powering real-tim…"
click at [876, 25] on span "Submit" at bounding box center [895, 21] width 38 height 11
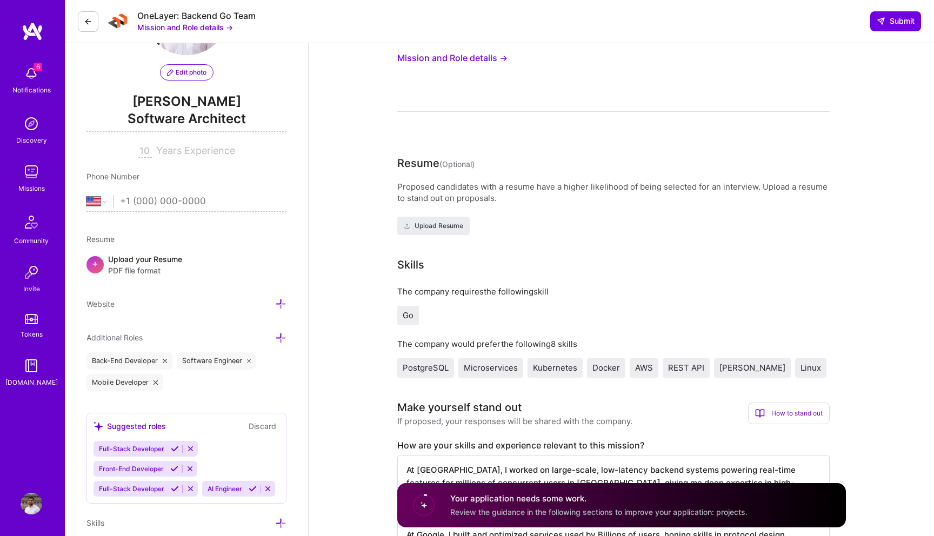
scroll to position [205, 0]
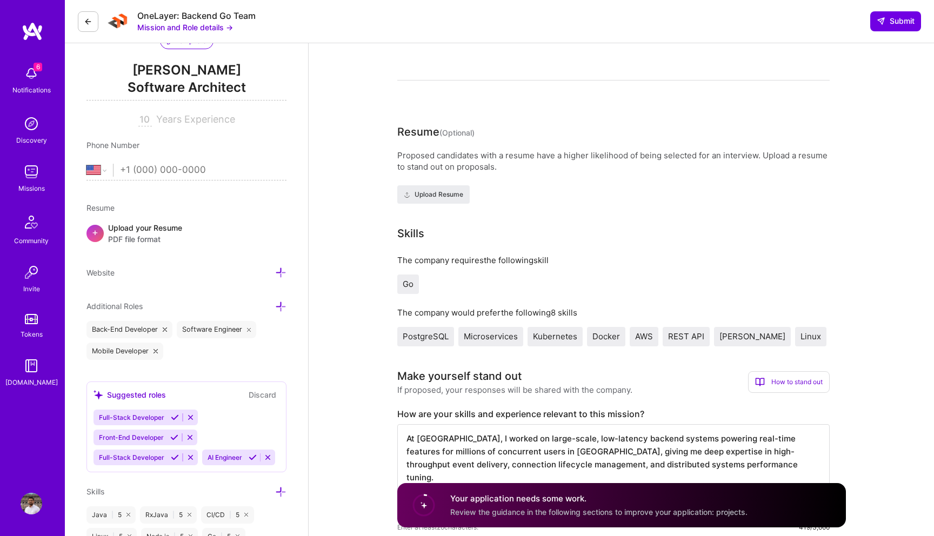
scroll to position [109, 0]
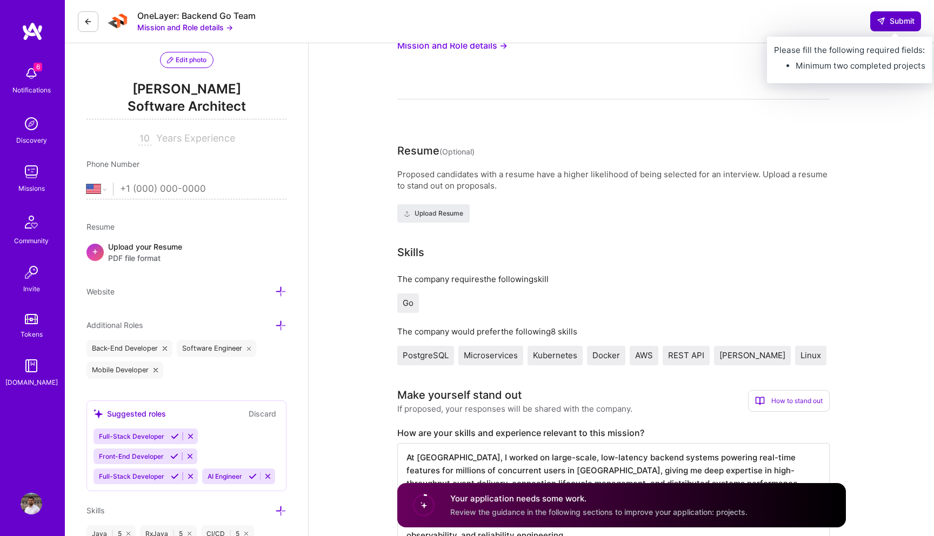
click at [899, 19] on span "Submit" at bounding box center [895, 21] width 38 height 11
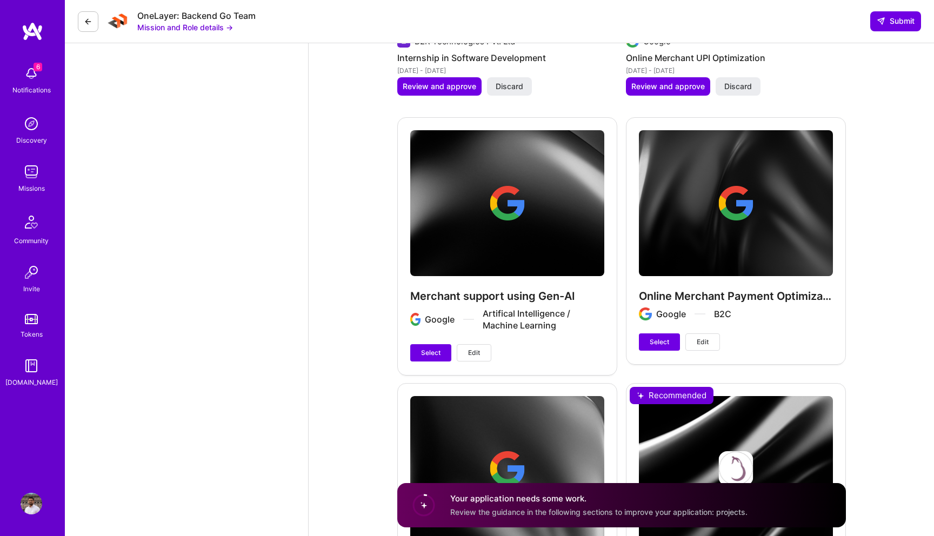
scroll to position [2373, 0]
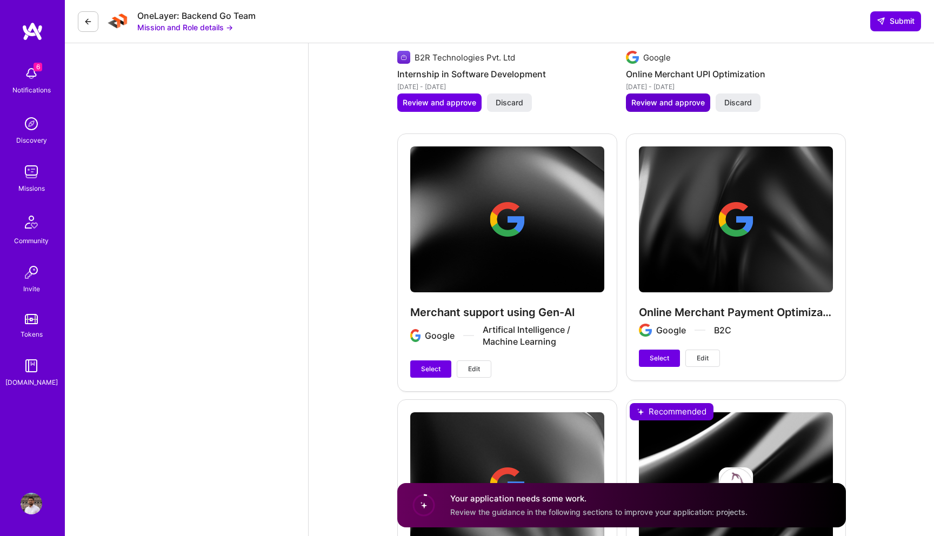
click at [675, 97] on span "Review and approve" at bounding box center [667, 102] width 73 height 11
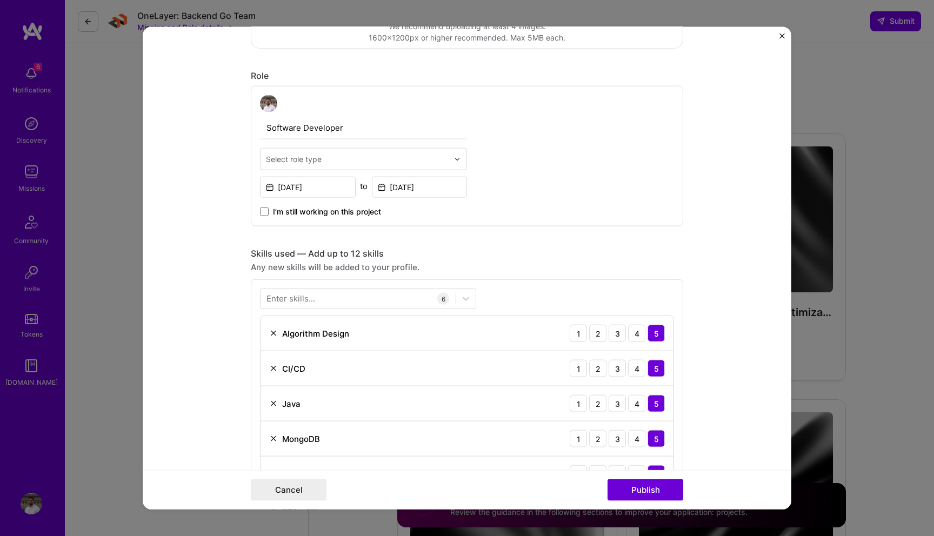
scroll to position [414, 0]
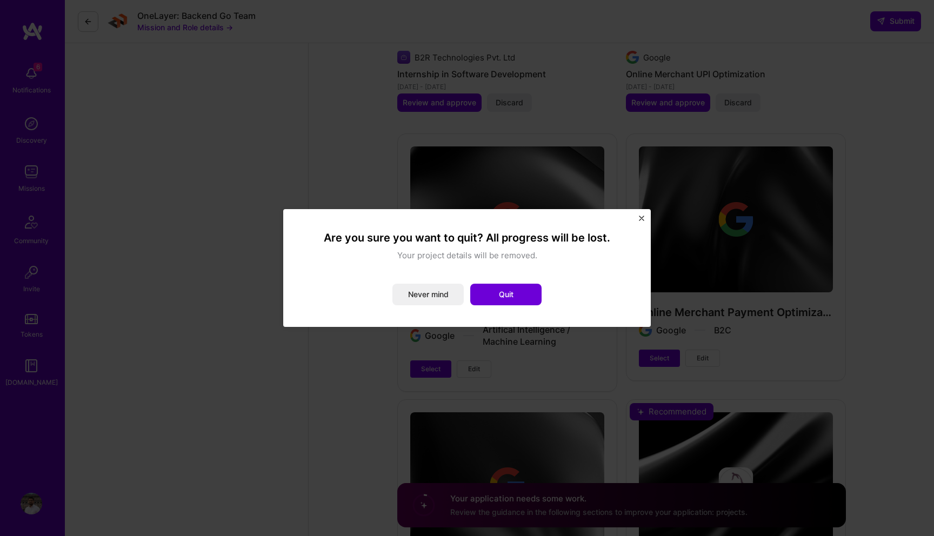
click at [639, 214] on div "Are you sure you want to quit? All progress will be lost. Your project details …" at bounding box center [466, 268] width 367 height 118
click at [641, 217] on img "Close" at bounding box center [641, 218] width 5 height 5
click at [519, 289] on button "Quit" at bounding box center [505, 295] width 71 height 22
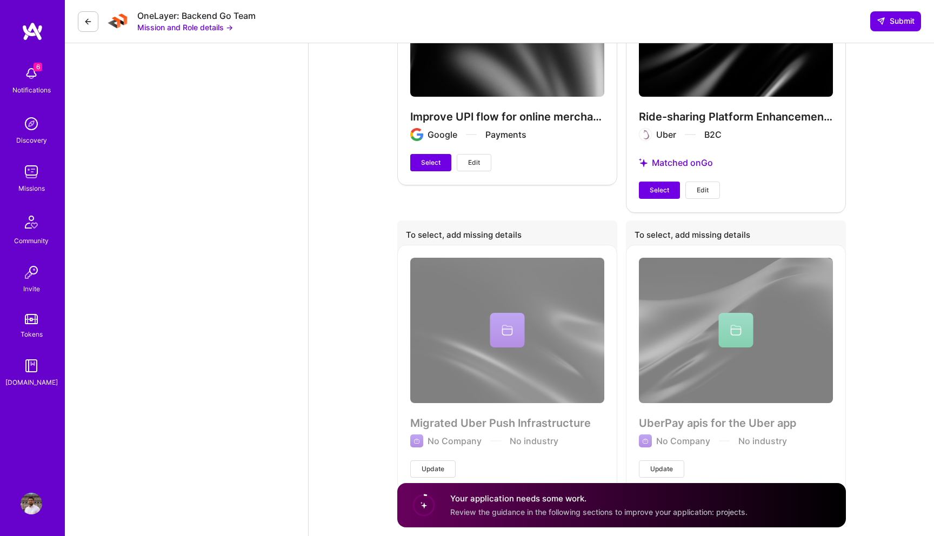
scroll to position [2853, 0]
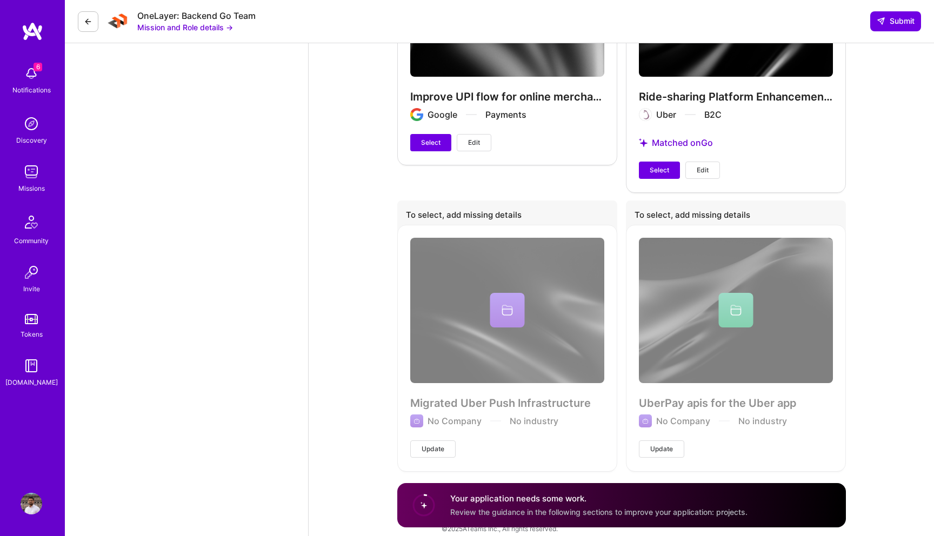
click at [452, 411] on div "Migrated Uber Push Infrastructure No Company No industry Update" at bounding box center [507, 348] width 220 height 246
click at [503, 305] on div "Migrated Uber Push Infrastructure No Company No industry Update" at bounding box center [507, 348] width 220 height 246
click at [439, 444] on span "Update" at bounding box center [432, 449] width 23 height 10
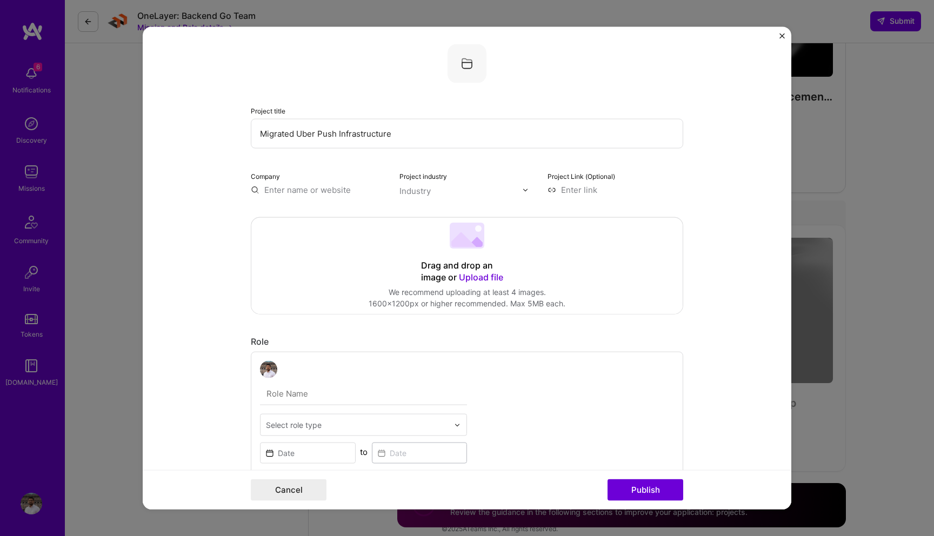
scroll to position [0, 0]
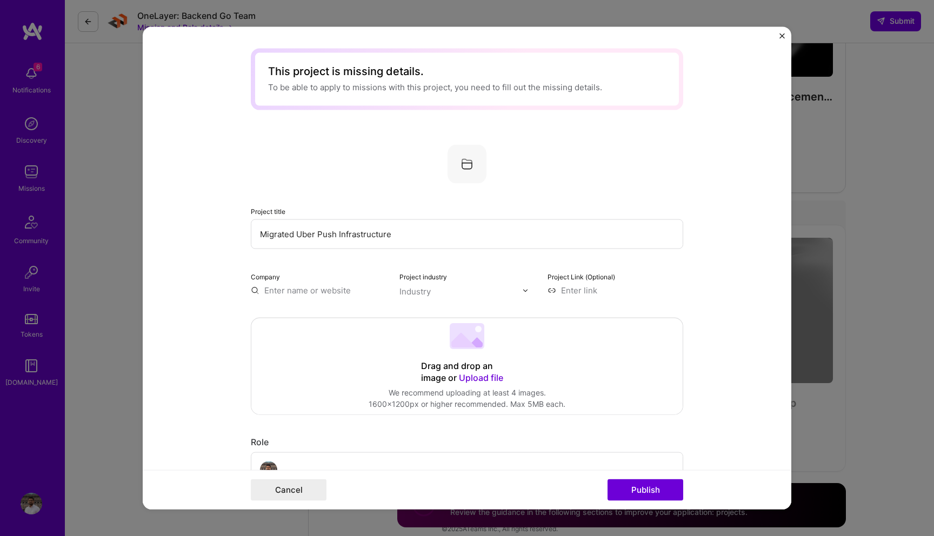
click at [442, 234] on input "Migrated Uber Push Infrastructure" at bounding box center [467, 234] width 432 height 30
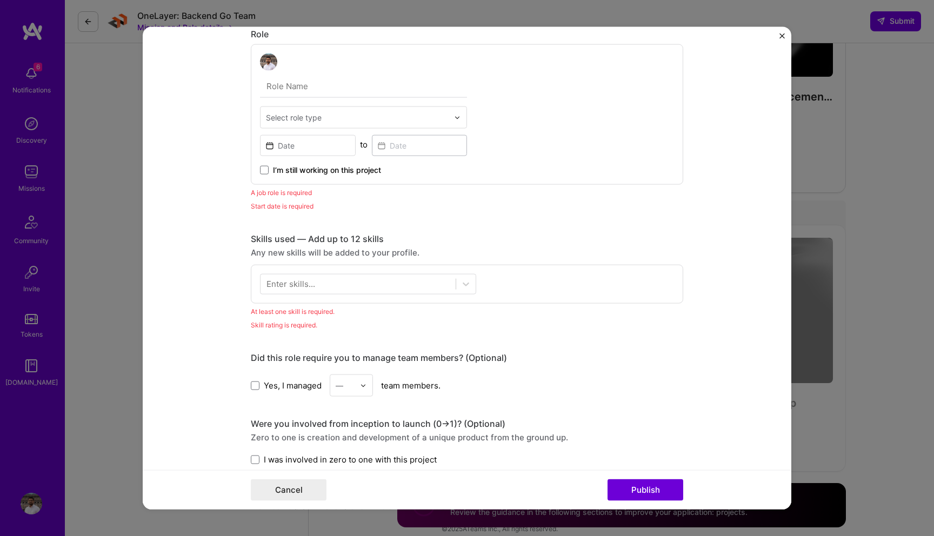
scroll to position [408, 0]
type input "Migrated Uber Push Infrastructure from SSE to gRPC"
click at [412, 286] on div at bounding box center [357, 283] width 195 height 18
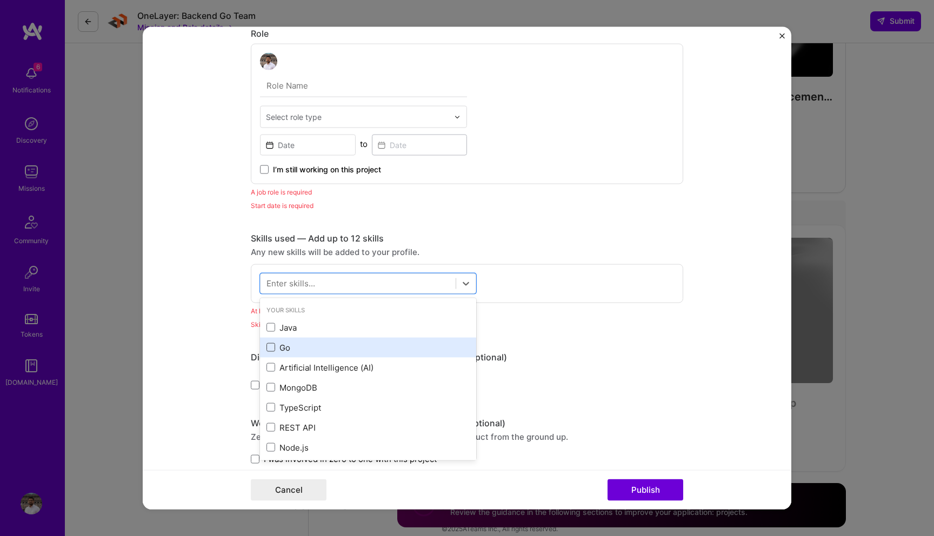
click at [273, 350] on span at bounding box center [270, 347] width 9 height 9
click at [0, 0] on input "checkbox" at bounding box center [0, 0] width 0 height 0
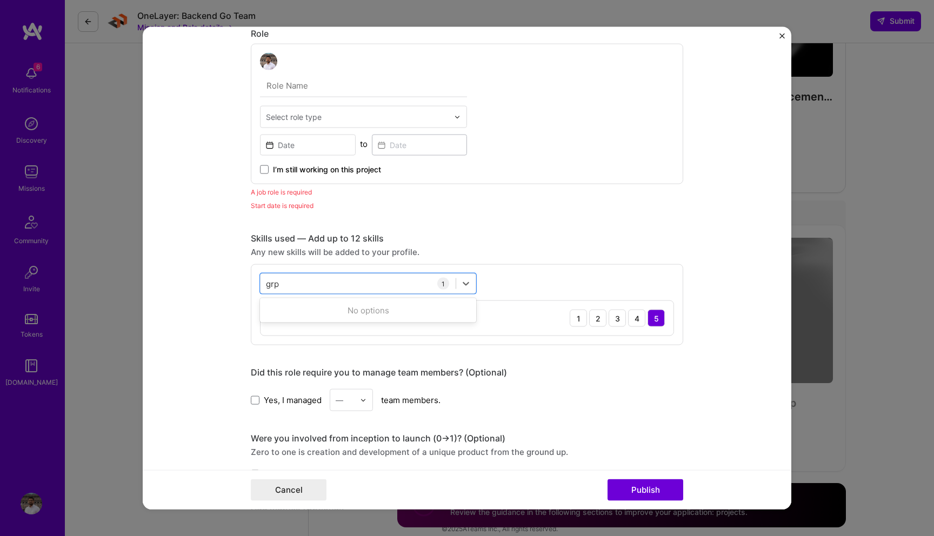
type input "grpc"
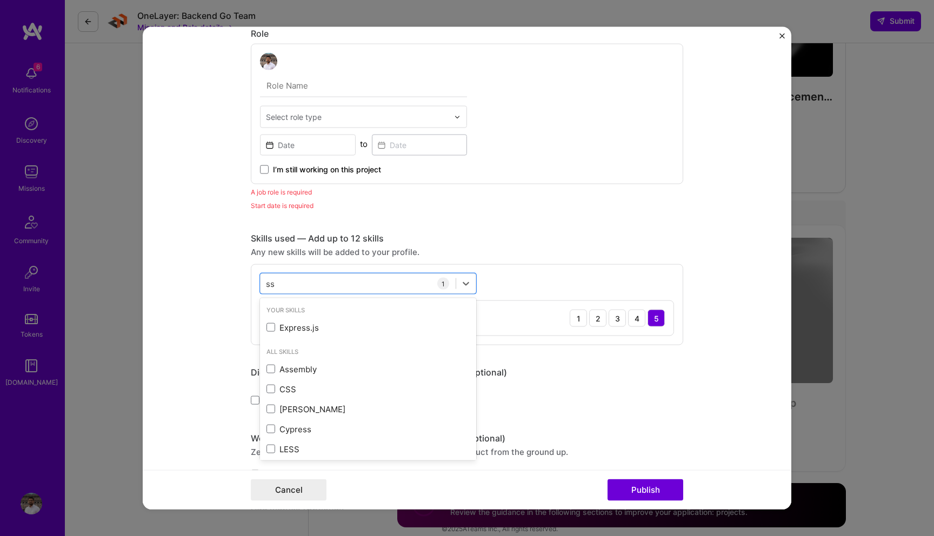
type input "sse"
type input "serv"
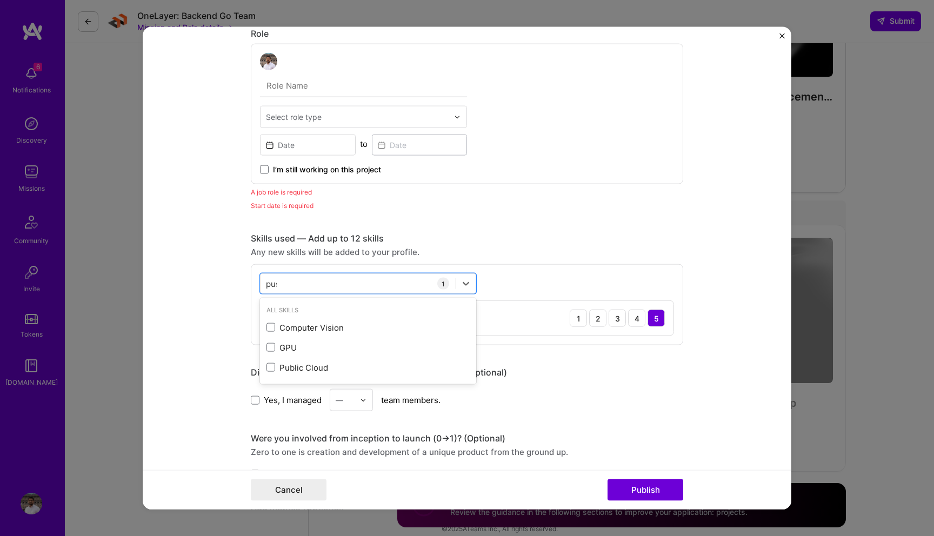
type input "push"
type input "websoc"
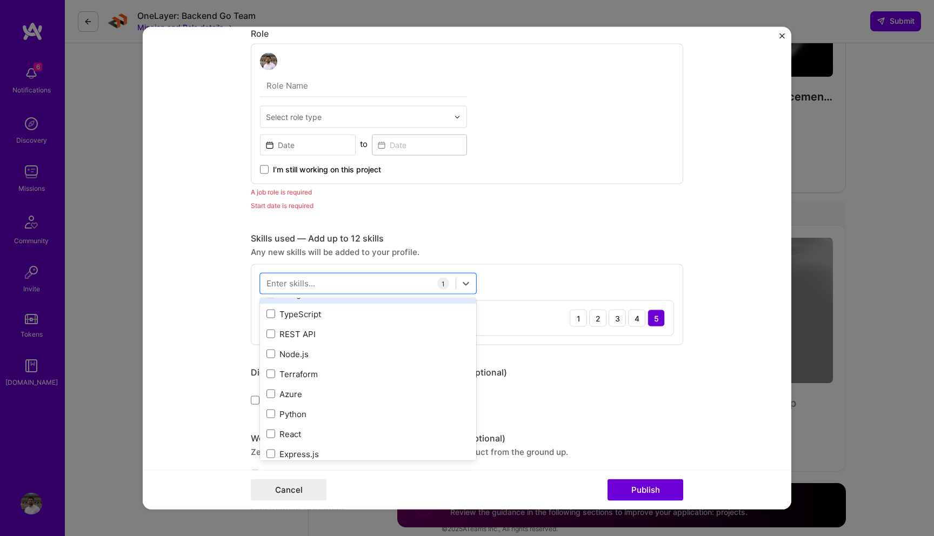
scroll to position [108, 0]
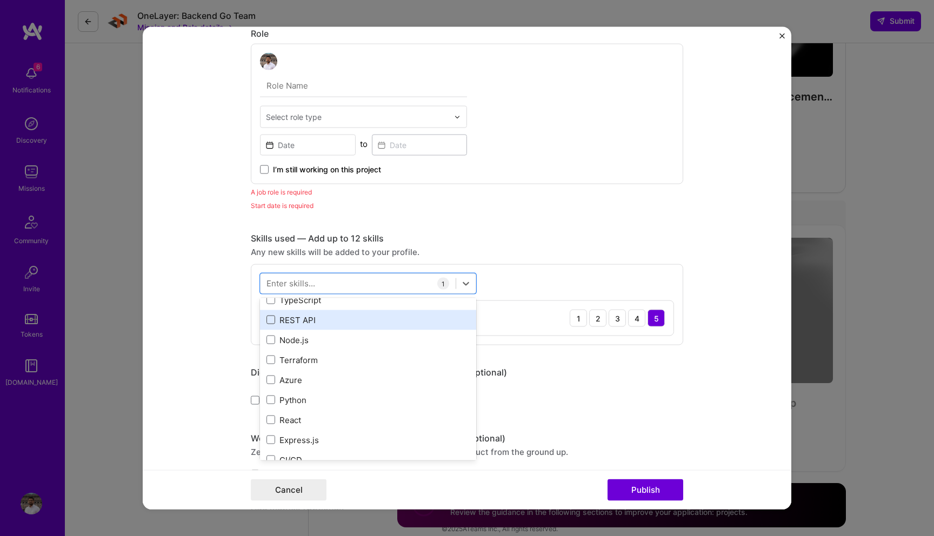
click at [267, 323] on span at bounding box center [270, 320] width 9 height 9
click at [0, 0] on input "checkbox" at bounding box center [0, 0] width 0 height 0
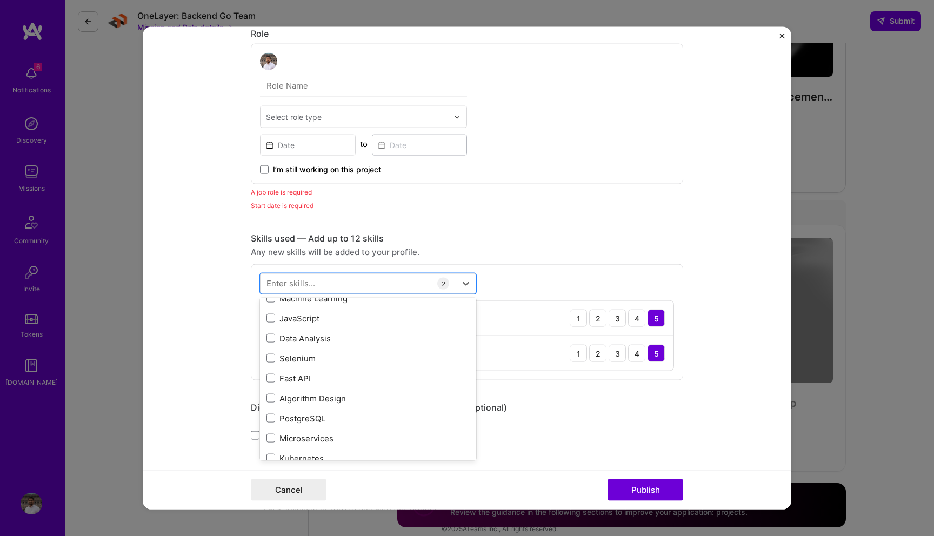
scroll to position [312, 0]
click at [610, 259] on div "Skills used — Add up to 12 skills Any new skills will be added to your profile.…" at bounding box center [467, 307] width 432 height 148
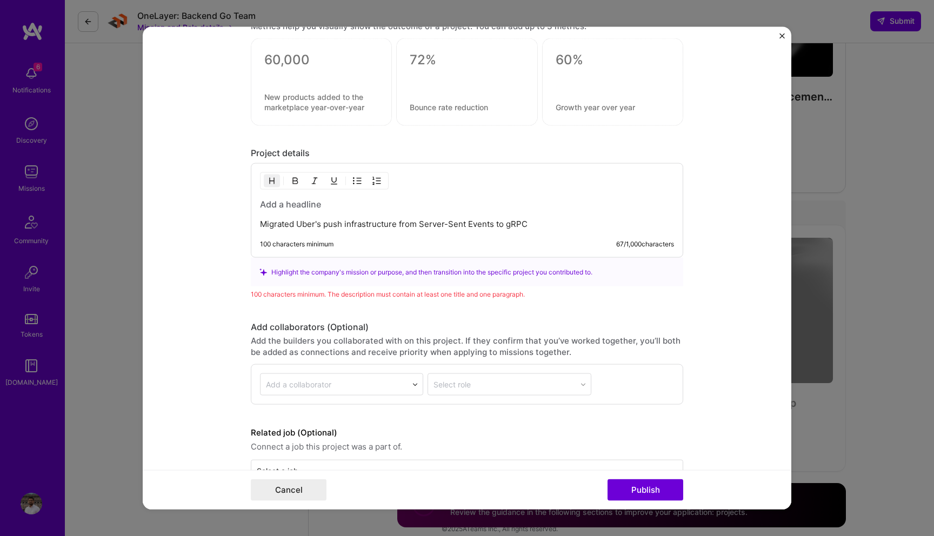
scroll to position [948, 0]
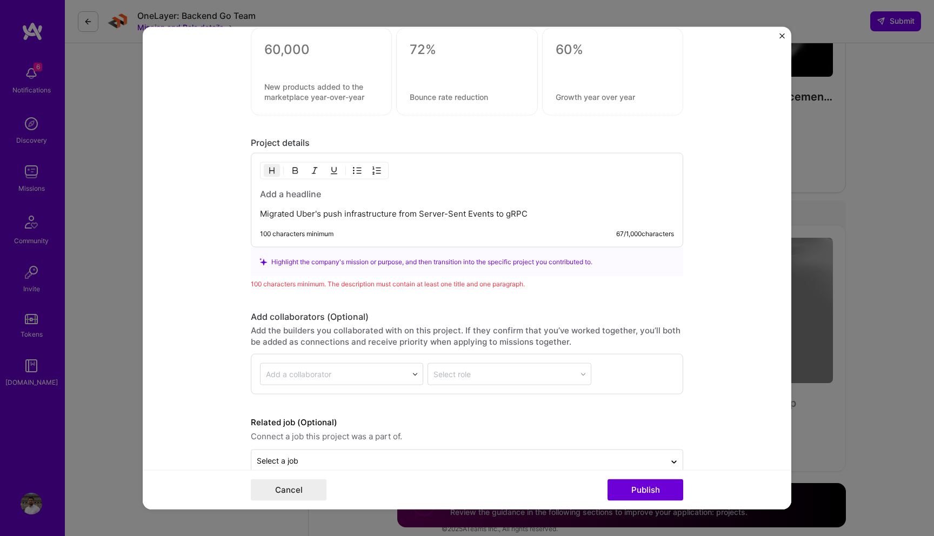
click at [410, 164] on div "Migrated Uber's push infrastructure from Server-Sent Events to gRPC 100 charact…" at bounding box center [467, 200] width 432 height 95
click at [546, 215] on p "Migrated Uber's push infrastructure from Server-Sent Events to gRPC" at bounding box center [467, 214] width 414 height 11
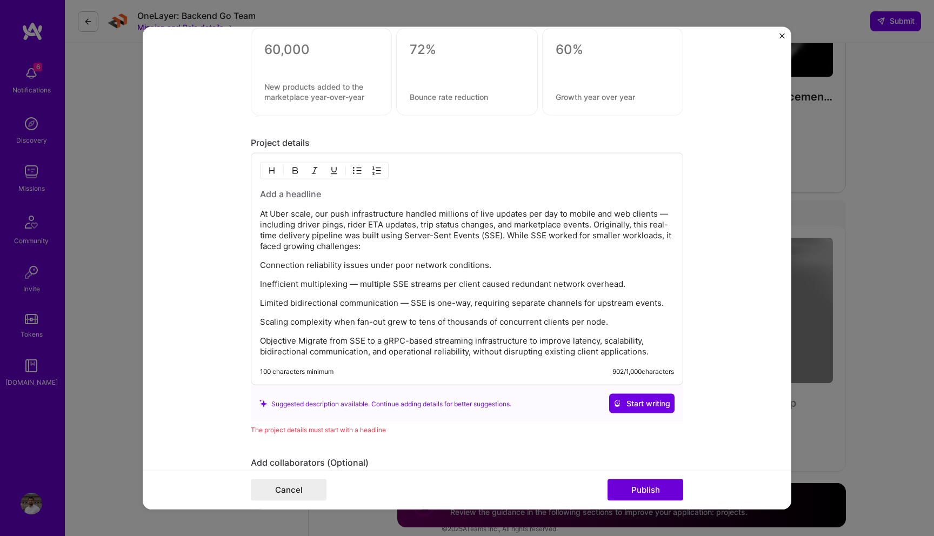
click at [299, 342] on p "Objective Migrate from SSE to a gRPC-based streaming infrastructure to improve …" at bounding box center [467, 347] width 414 height 22
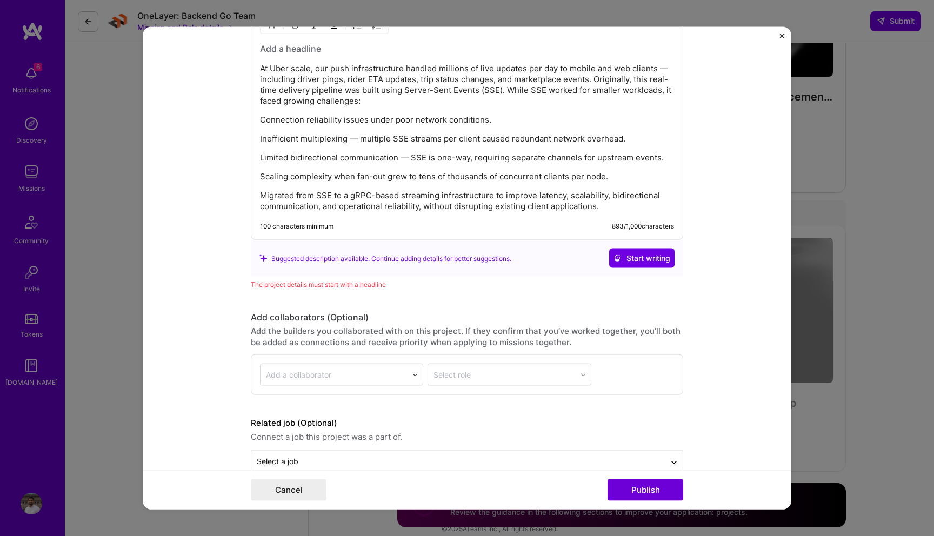
scroll to position [1116, 0]
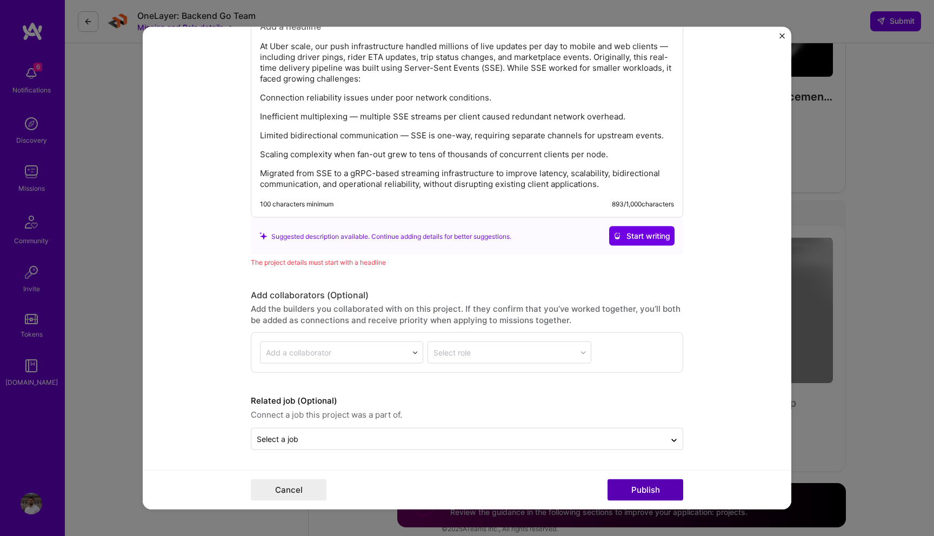
click at [632, 493] on button "Publish" at bounding box center [645, 490] width 76 height 22
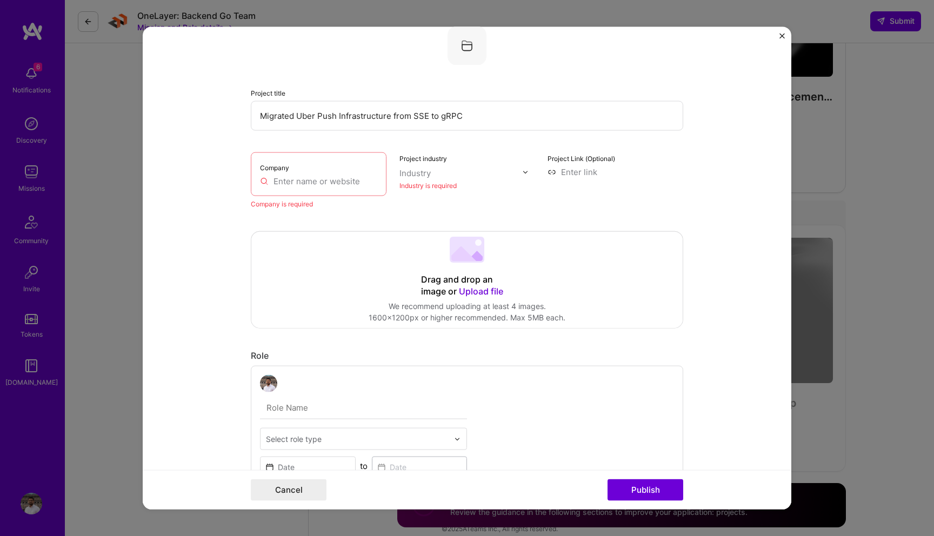
scroll to position [118, 0]
click at [341, 186] on input "text" at bounding box center [318, 181] width 117 height 11
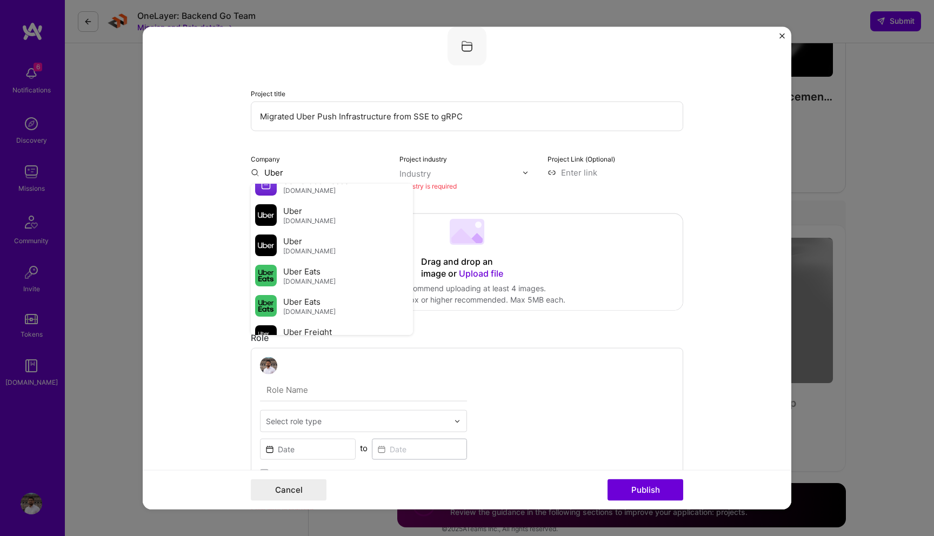
scroll to position [431, 0]
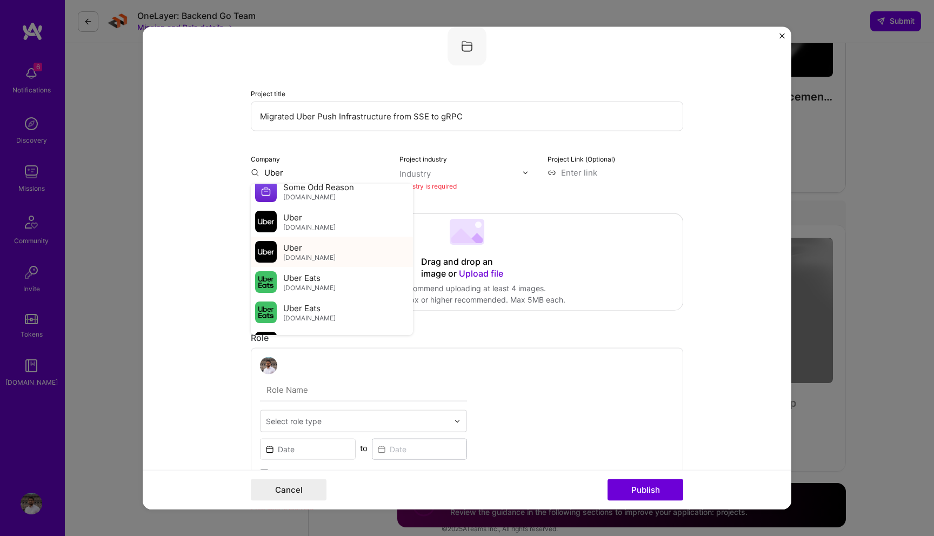
type input "Uber"
click at [323, 245] on div "Uber uber.com" at bounding box center [332, 252] width 162 height 30
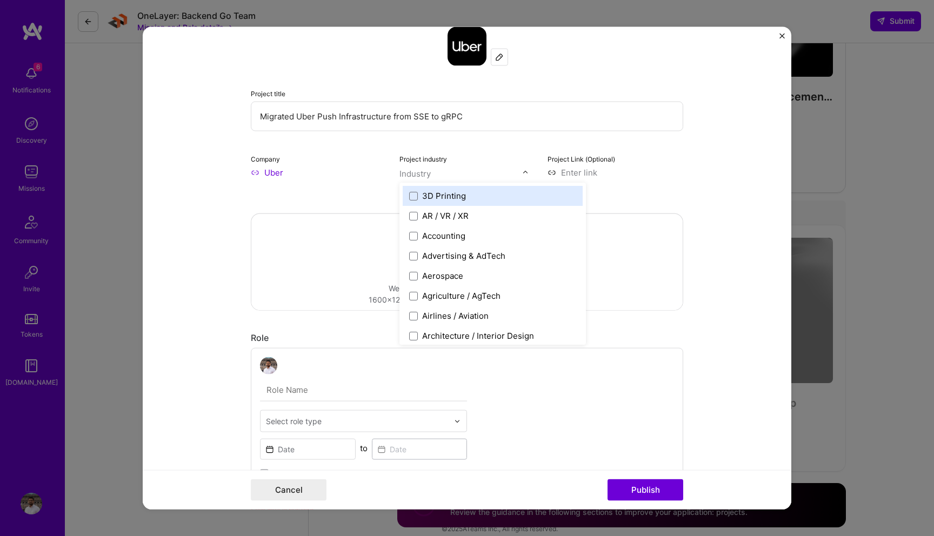
click at [435, 175] on input "text" at bounding box center [460, 173] width 123 height 11
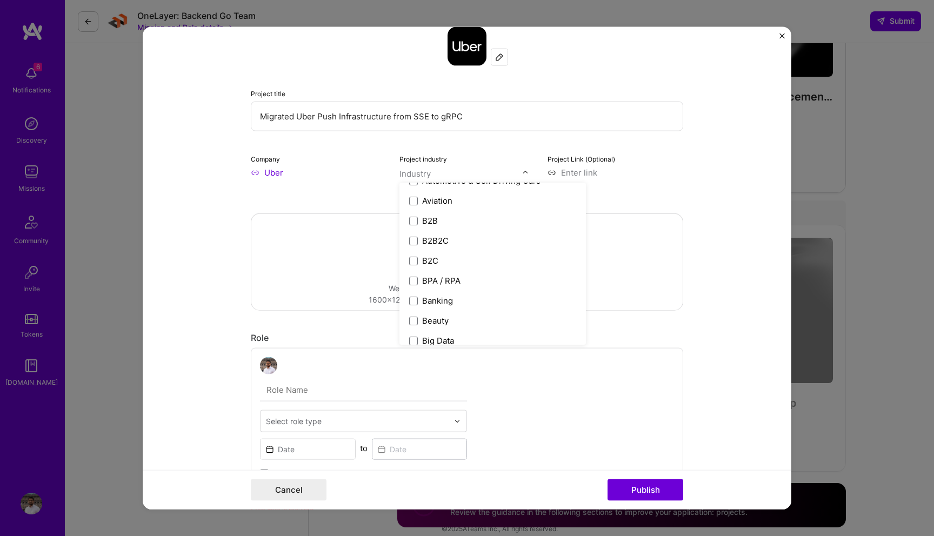
type input "s"
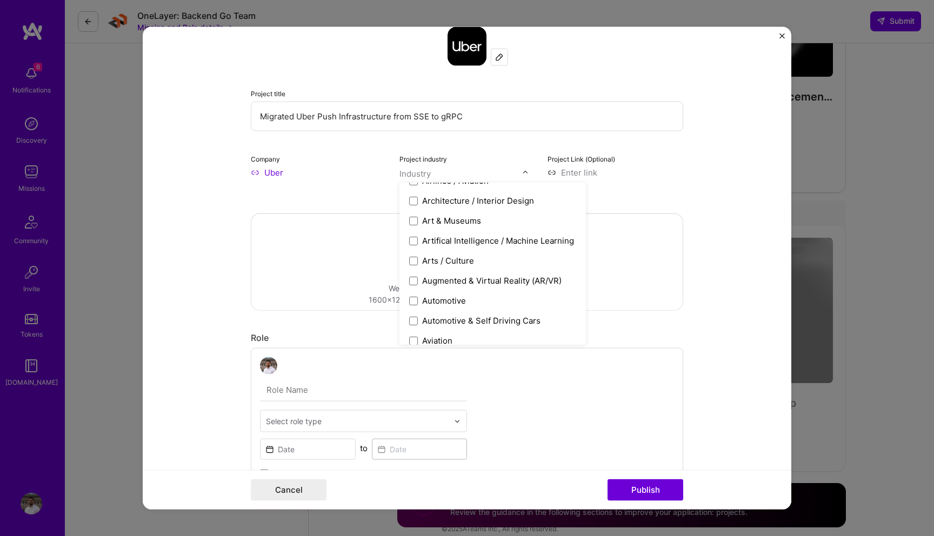
scroll to position [275, 0]
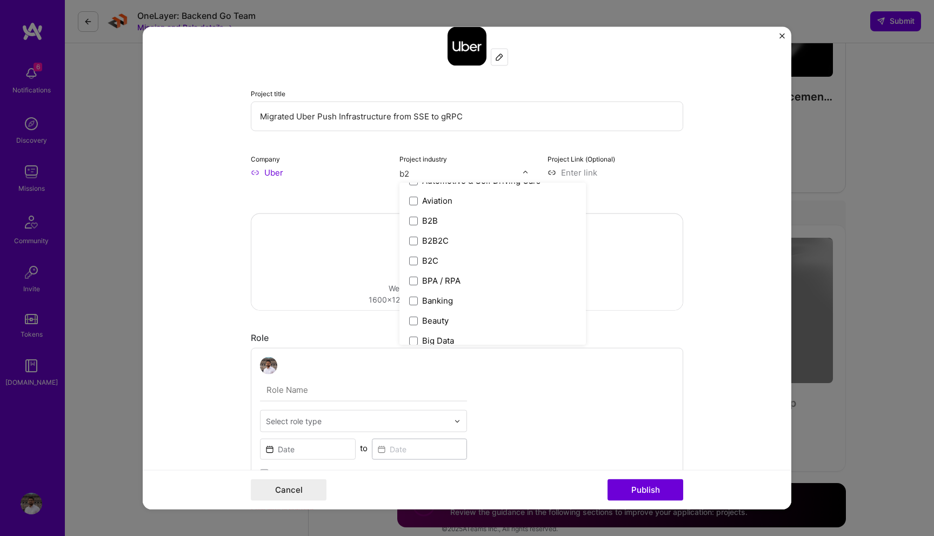
type input "b2c"
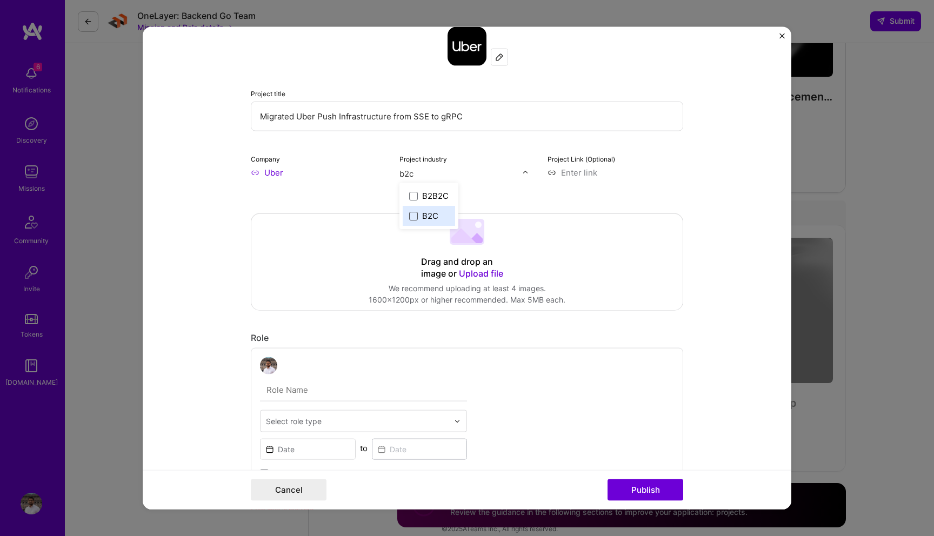
click at [411, 213] on span at bounding box center [413, 215] width 9 height 9
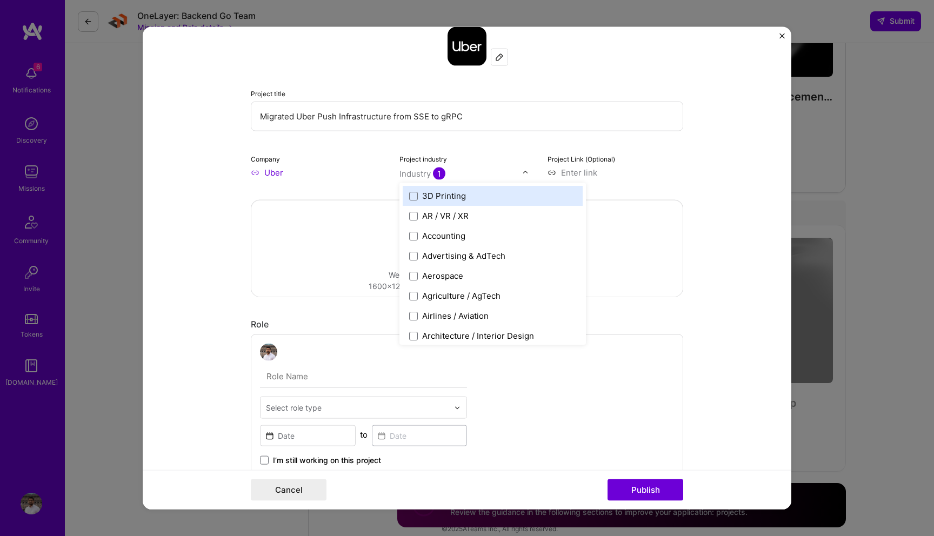
click at [690, 189] on form "This project is missing details. To be able to apply to missions with this proj…" at bounding box center [467, 268] width 648 height 483
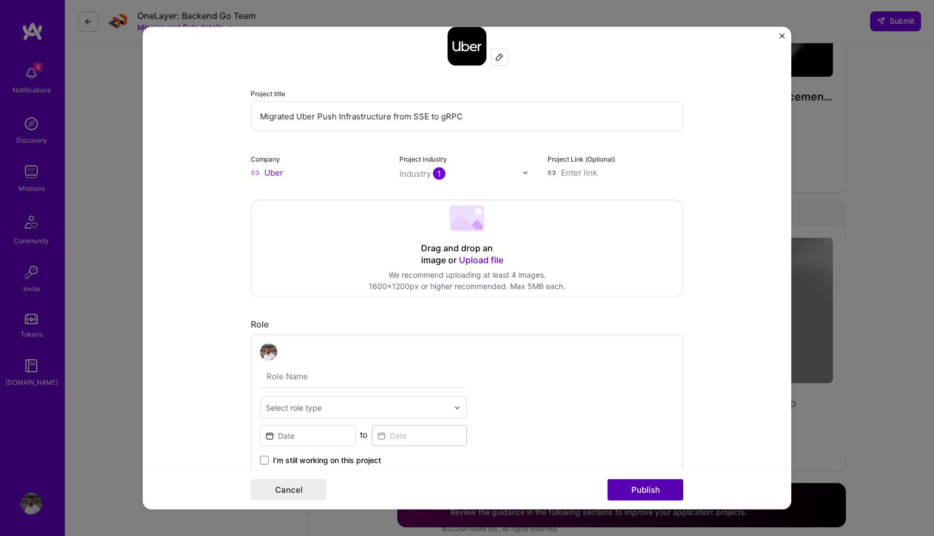
click at [641, 491] on button "Publish" at bounding box center [645, 490] width 76 height 22
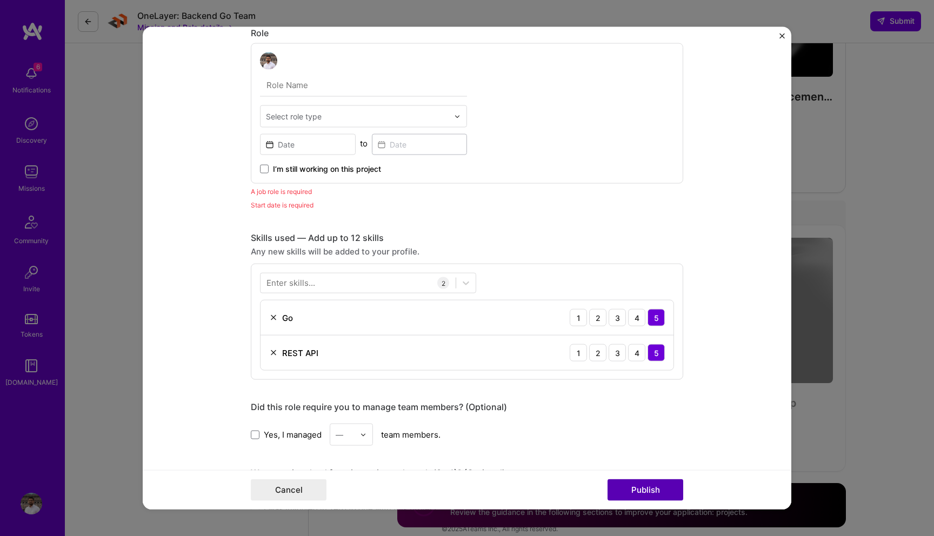
scroll to position [410, 0]
click at [333, 85] on input "text" at bounding box center [363, 84] width 207 height 23
type input "Senior Software Developer"
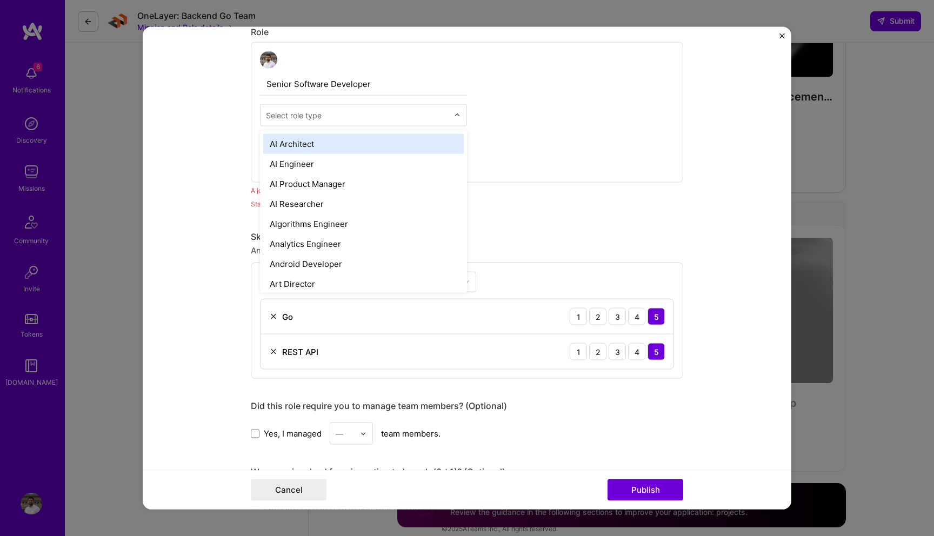
click at [326, 122] on div "Select role type" at bounding box center [356, 115] width 193 height 21
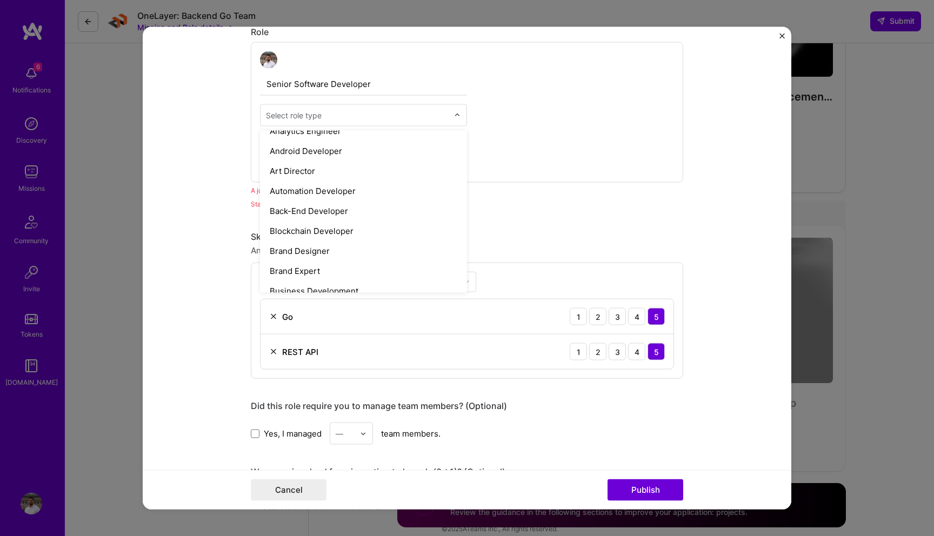
scroll to position [130, 0]
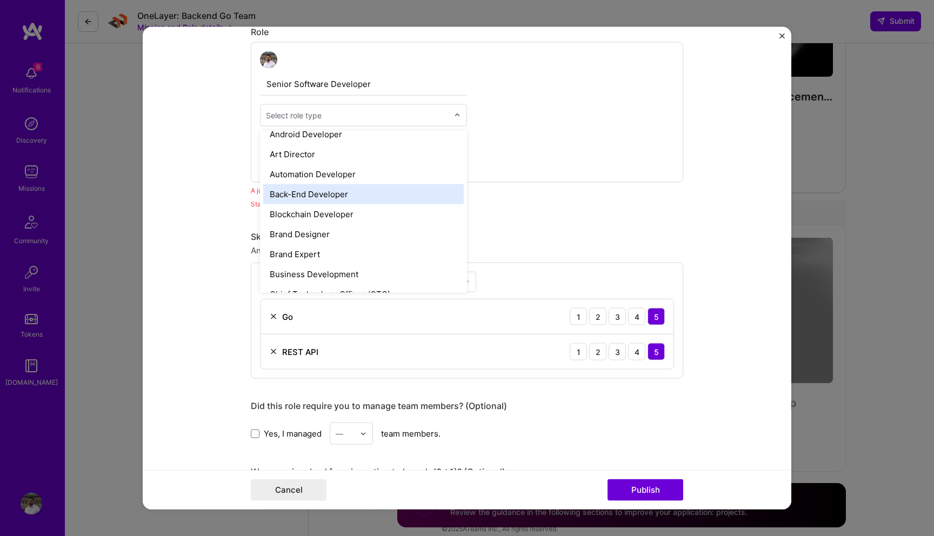
click at [325, 197] on div "Back-End Developer" at bounding box center [363, 194] width 200 height 20
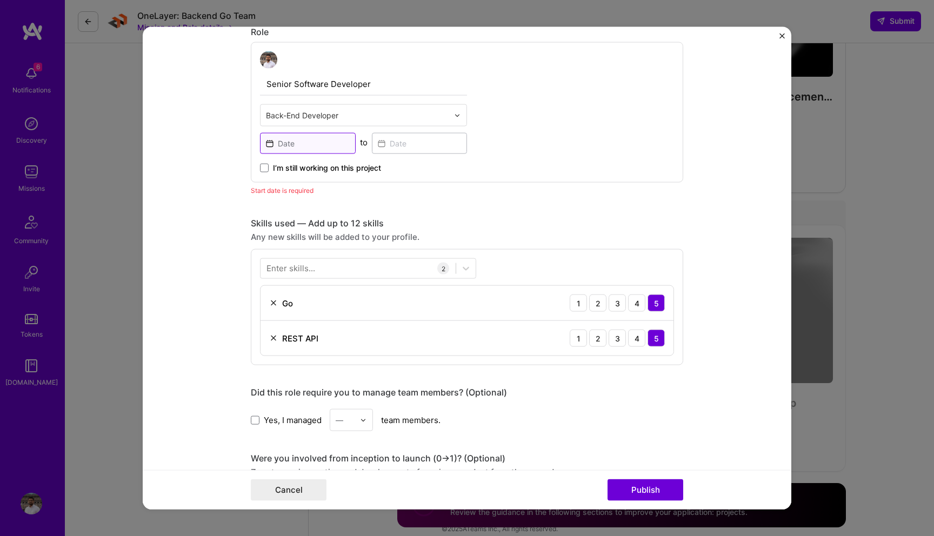
click at [329, 148] on input at bounding box center [308, 143] width 96 height 21
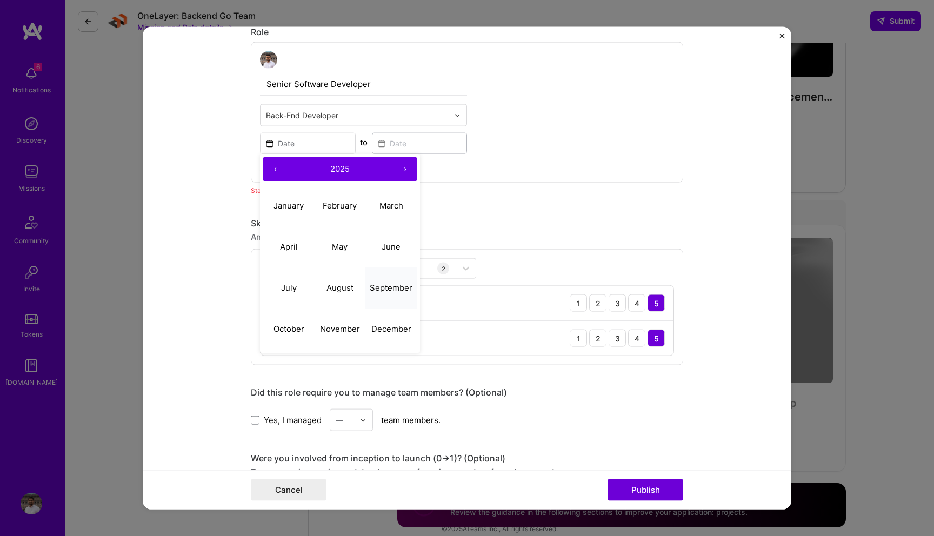
click at [398, 289] on abbr "September" at bounding box center [391, 287] width 43 height 10
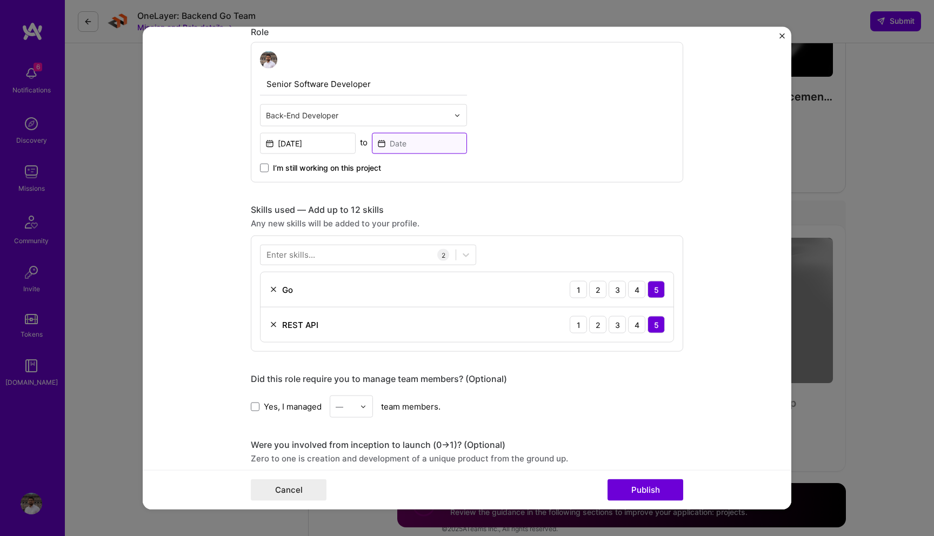
click at [400, 142] on input at bounding box center [420, 143] width 96 height 21
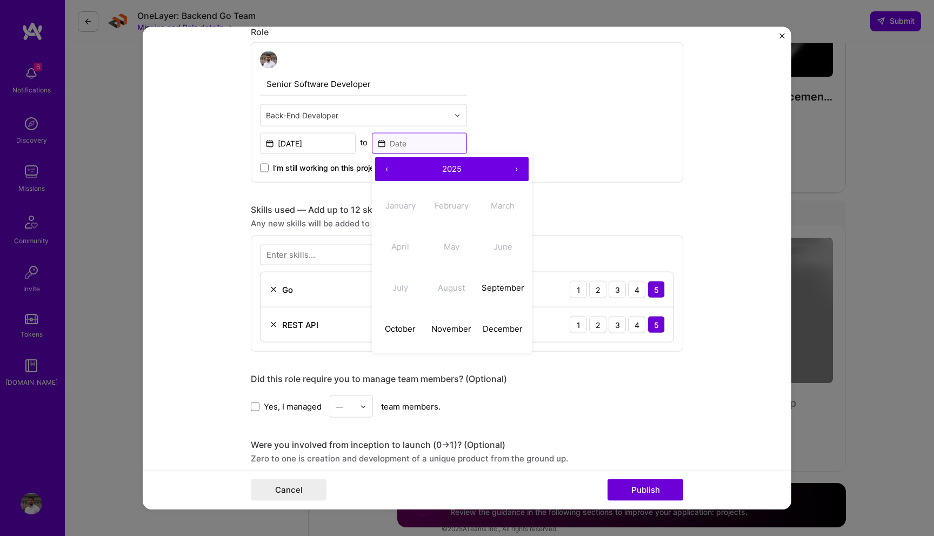
click at [405, 140] on input at bounding box center [420, 143] width 96 height 21
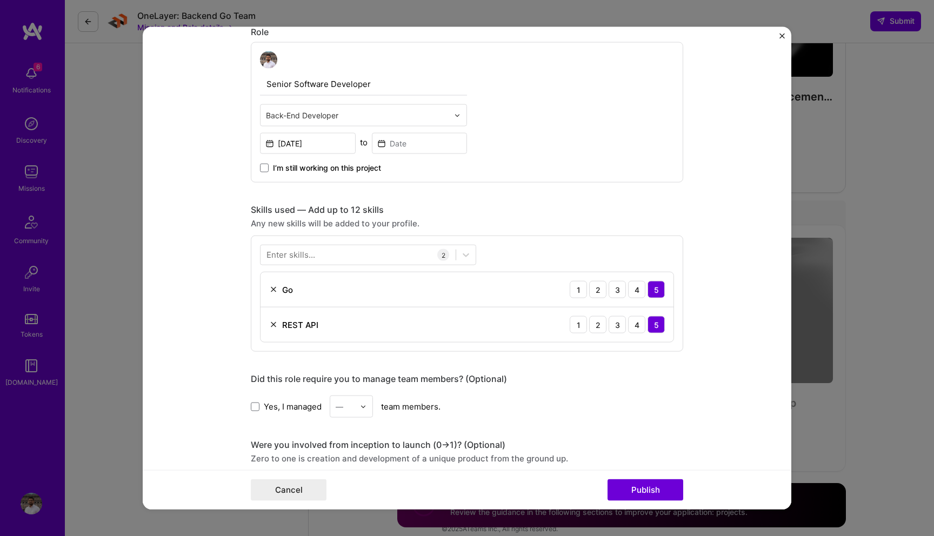
click at [296, 132] on div "Sep, 2025" at bounding box center [308, 142] width 96 height 23
click at [297, 139] on input "Sep, 2025" at bounding box center [308, 143] width 96 height 21
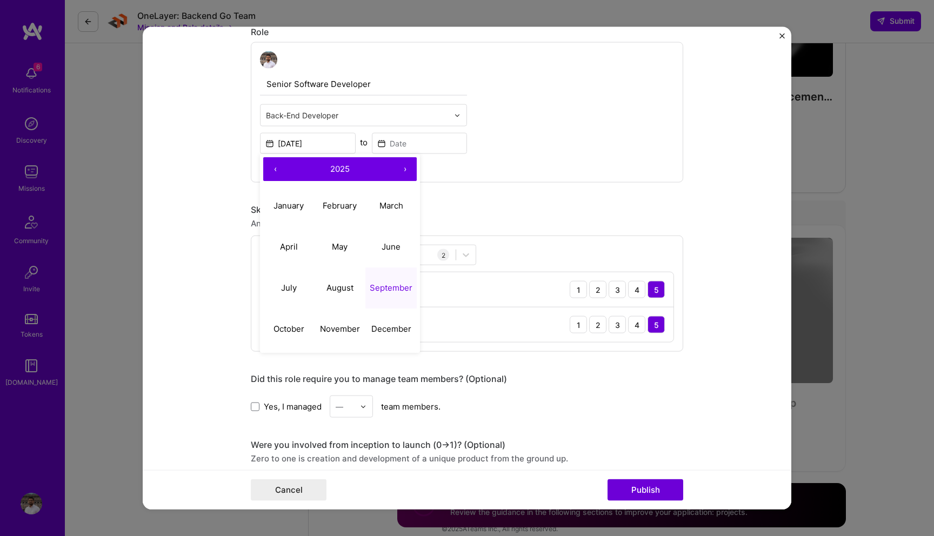
click at [270, 166] on button "‹" at bounding box center [275, 169] width 24 height 24
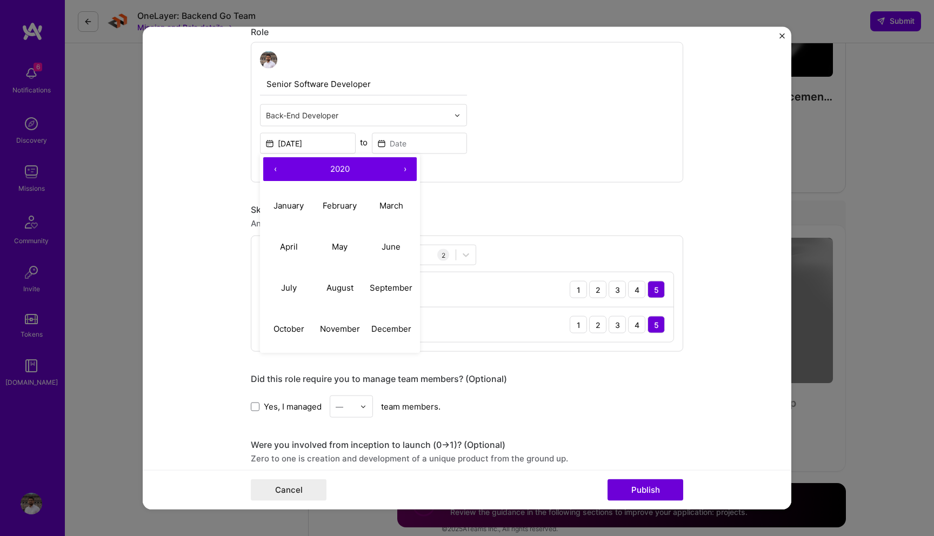
click at [270, 166] on button "‹" at bounding box center [275, 169] width 24 height 24
click at [388, 286] on abbr "September" at bounding box center [391, 287] width 43 height 10
type input "Sep, 2019"
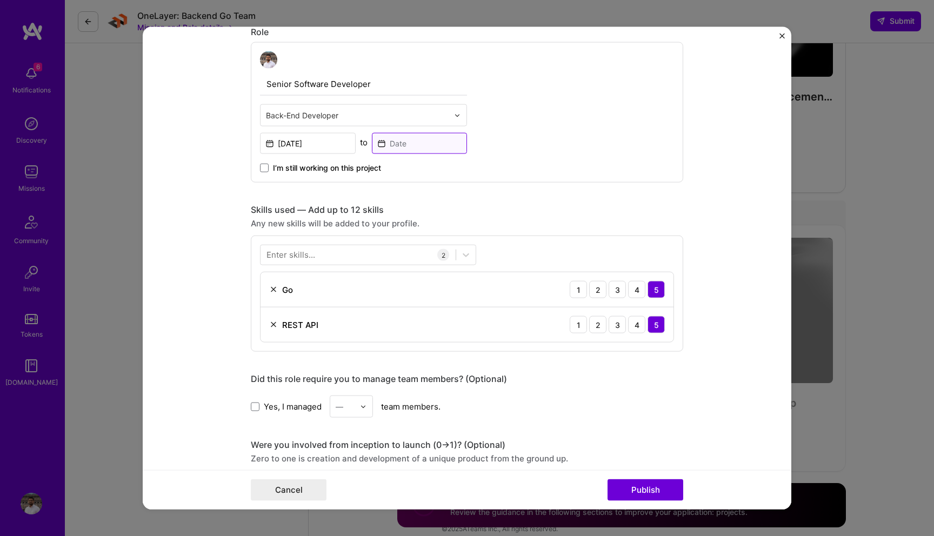
click at [400, 146] on input at bounding box center [420, 143] width 96 height 21
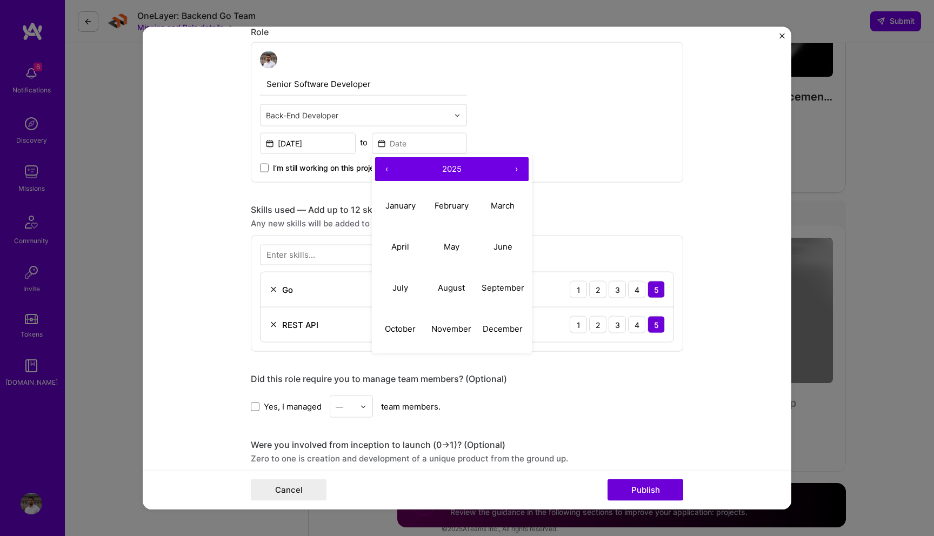
click at [388, 169] on button "‹" at bounding box center [387, 169] width 24 height 24
click at [408, 204] on abbr "January" at bounding box center [400, 205] width 30 height 10
type input "Jan, 2022"
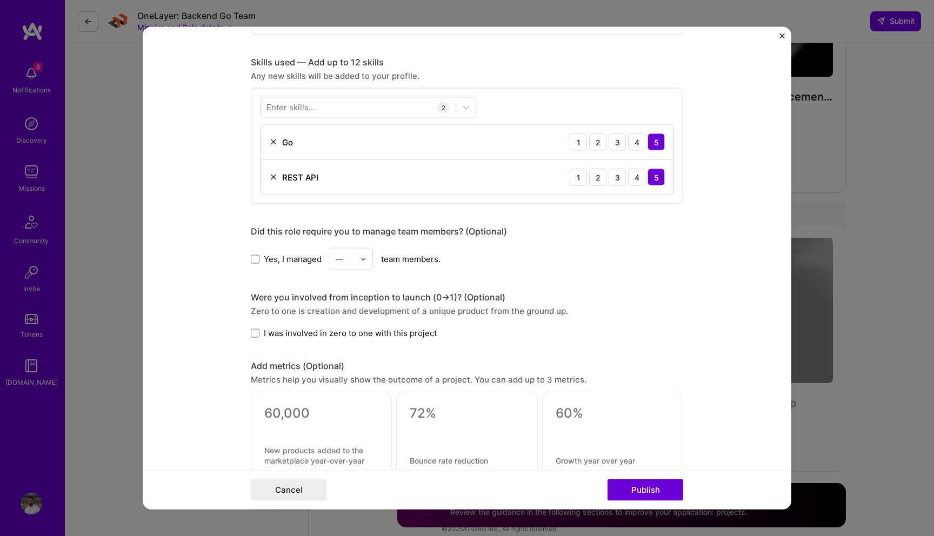
scroll to position [640, 0]
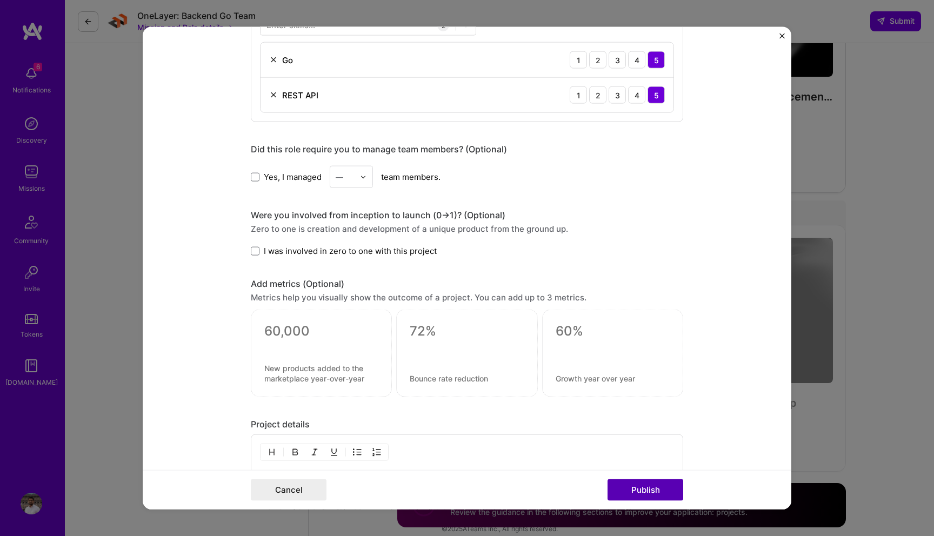
click at [652, 493] on button "Publish" at bounding box center [645, 490] width 76 height 22
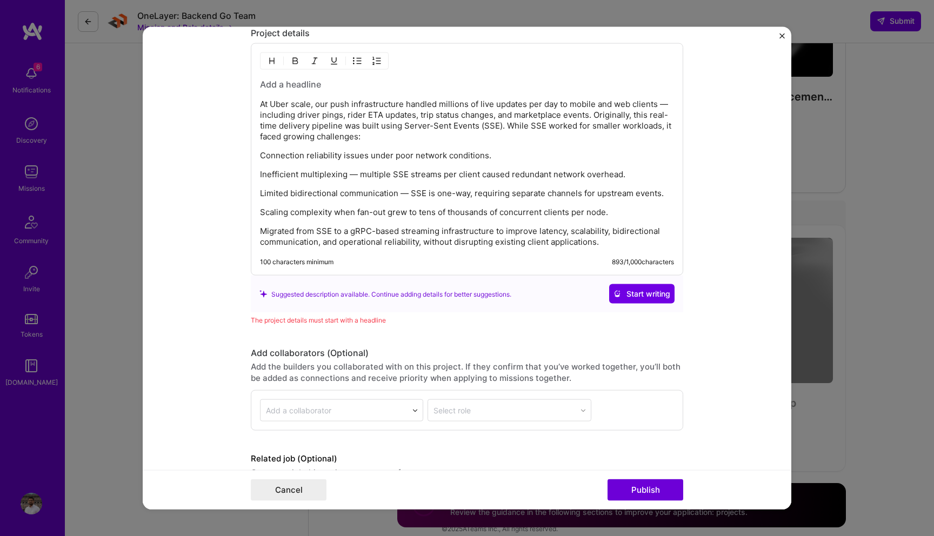
scroll to position [1032, 0]
drag, startPoint x: 457, startPoint y: 310, endPoint x: 456, endPoint y: 316, distance: 6.0
click at [457, 314] on div "Project details At Uber scale, our push infrastructure handled millions of live…" at bounding box center [467, 175] width 432 height 298
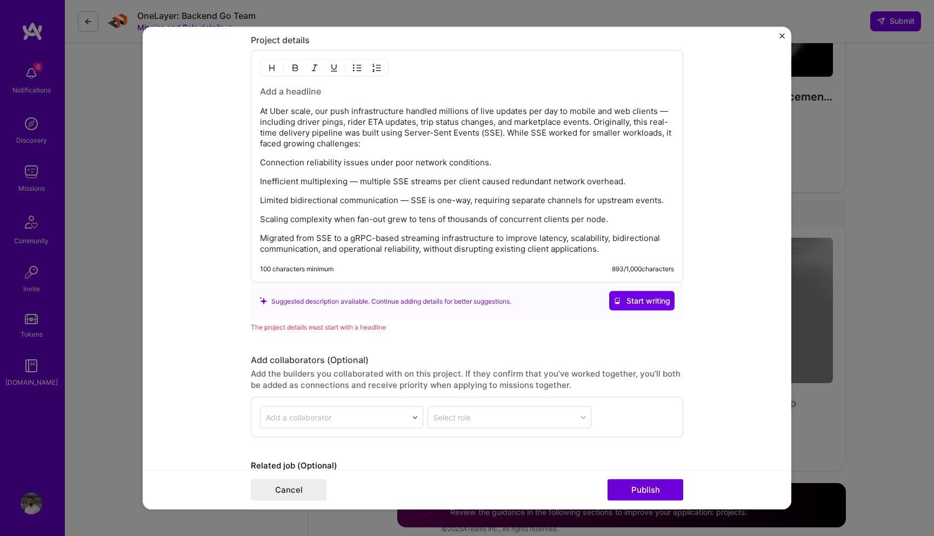
click at [435, 244] on p "Migrated from SSE to a gRPC-based streaming infrastructure to improve latency, …" at bounding box center [467, 244] width 414 height 22
click at [369, 88] on h3 at bounding box center [467, 91] width 414 height 12
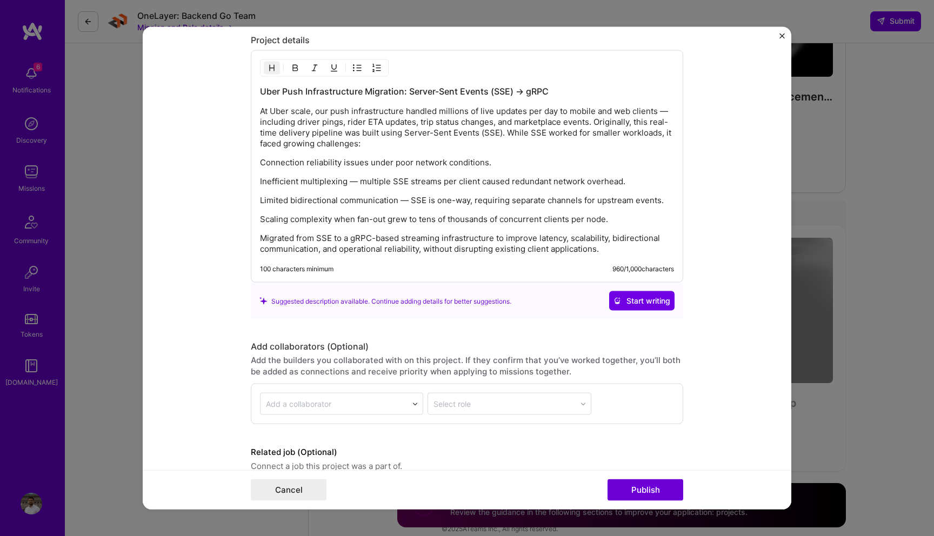
click at [520, 92] on h3 "Uber Push Infrastructure Migration: Server-Sent Events (SSE) → gRPC" at bounding box center [467, 91] width 414 height 12
click at [647, 485] on button "Publish" at bounding box center [645, 490] width 76 height 22
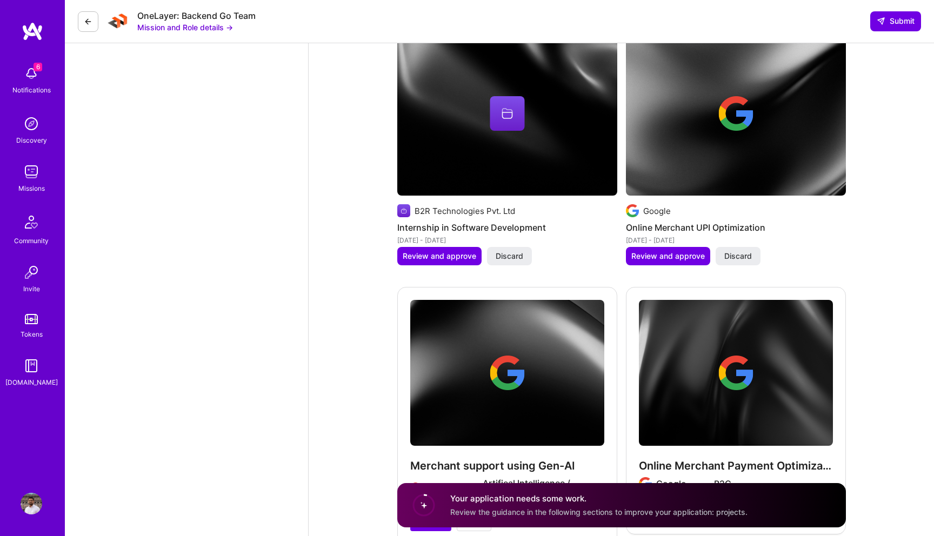
scroll to position [2226, 0]
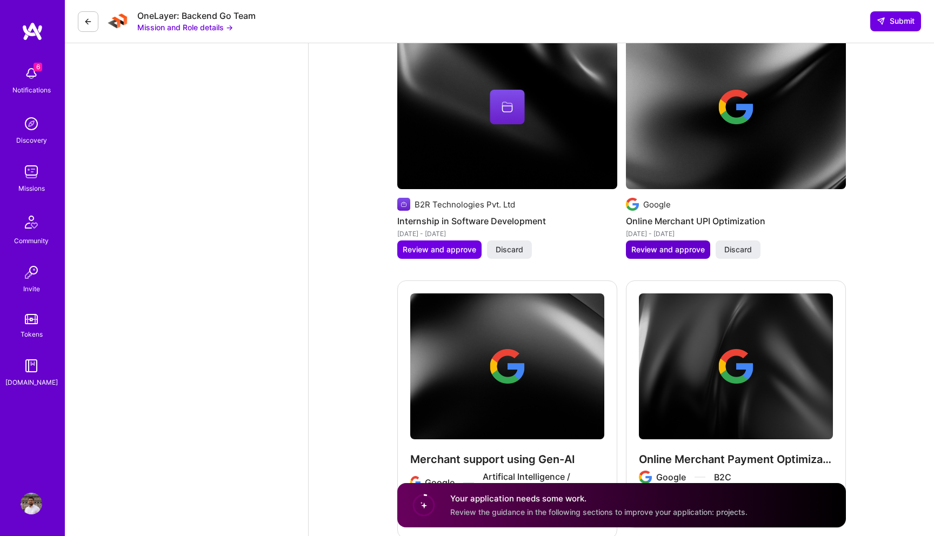
click at [683, 244] on span "Review and approve" at bounding box center [667, 249] width 73 height 11
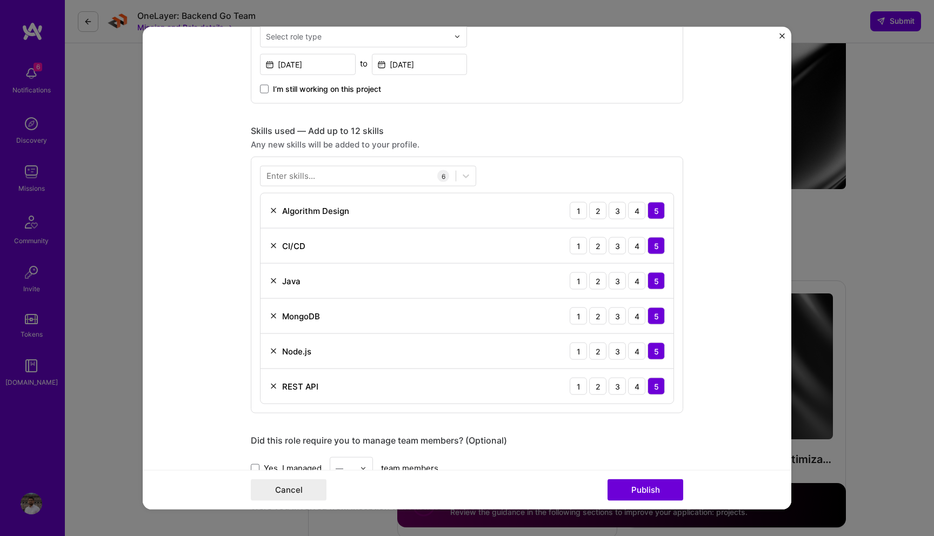
scroll to position [496, 0]
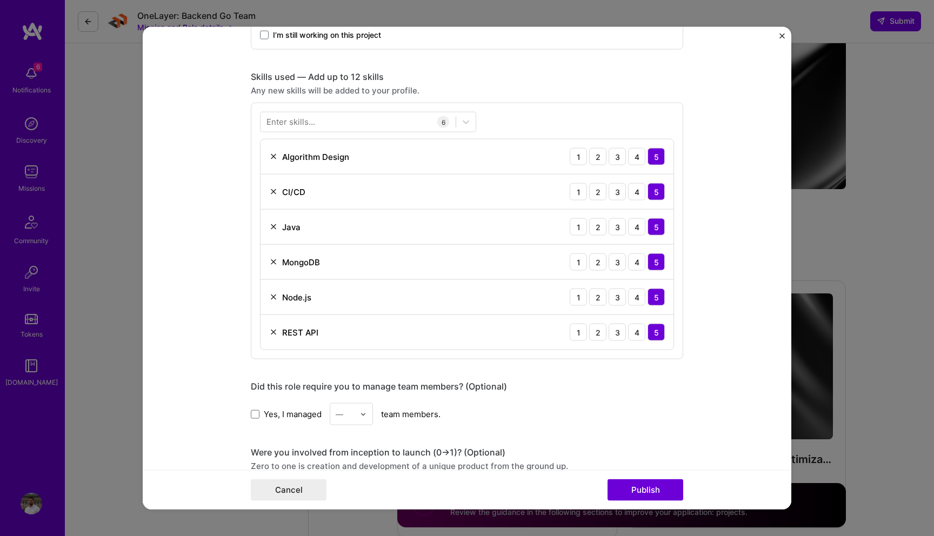
click at [273, 299] on img at bounding box center [273, 297] width 9 height 9
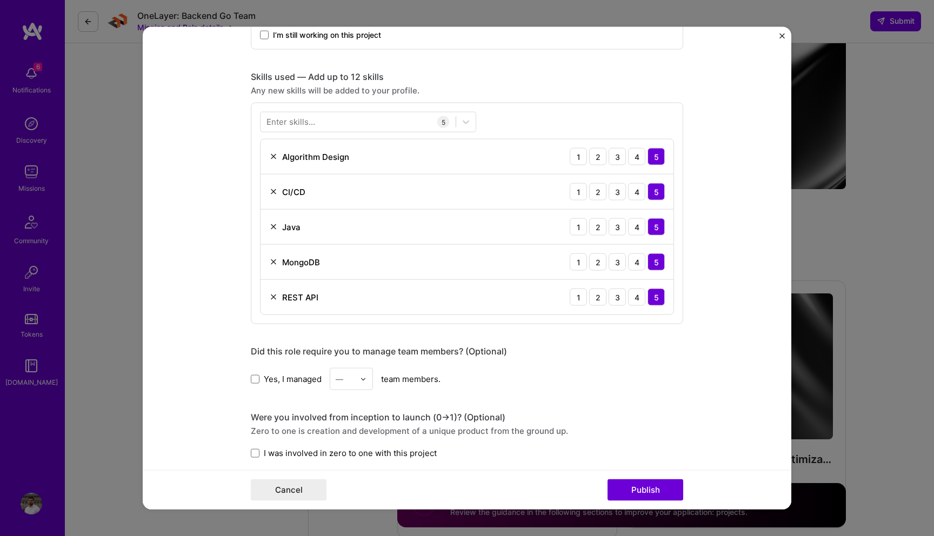
click at [272, 293] on img at bounding box center [273, 297] width 9 height 9
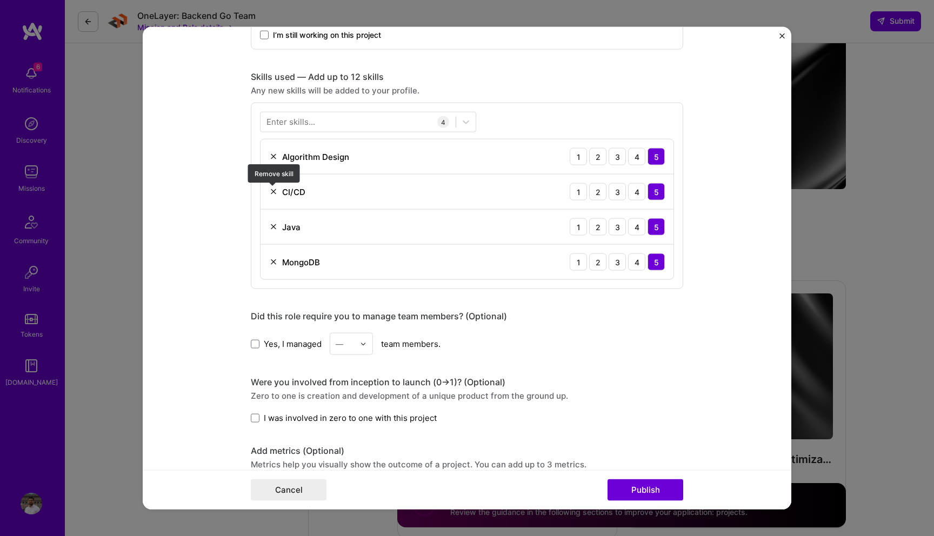
click at [272, 191] on img at bounding box center [273, 191] width 9 height 9
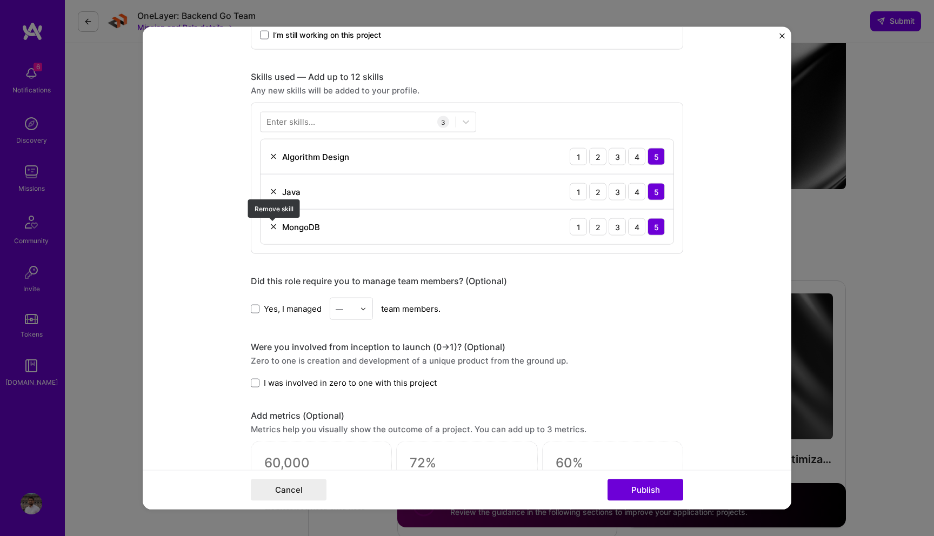
click at [271, 228] on img at bounding box center [273, 227] width 9 height 9
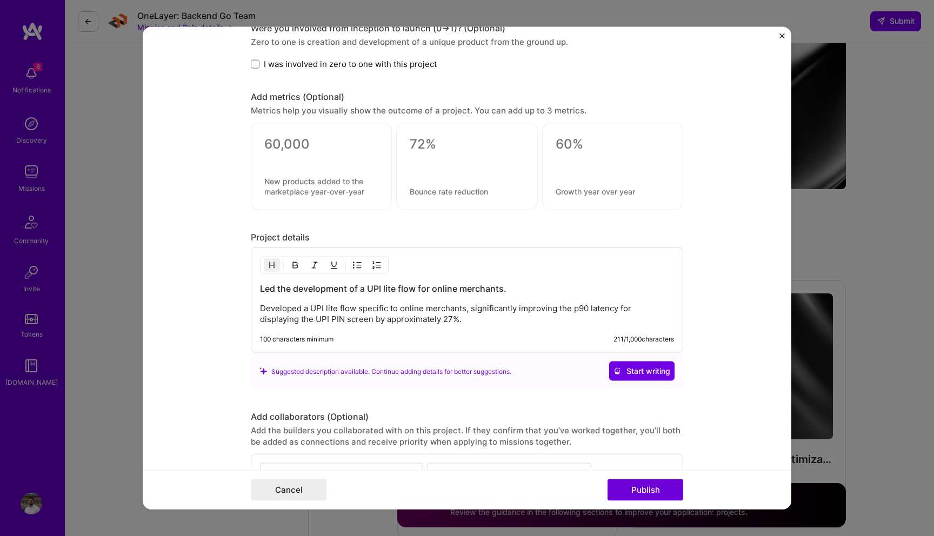
scroll to position [781, 0]
click at [646, 497] on button "Publish" at bounding box center [645, 490] width 76 height 22
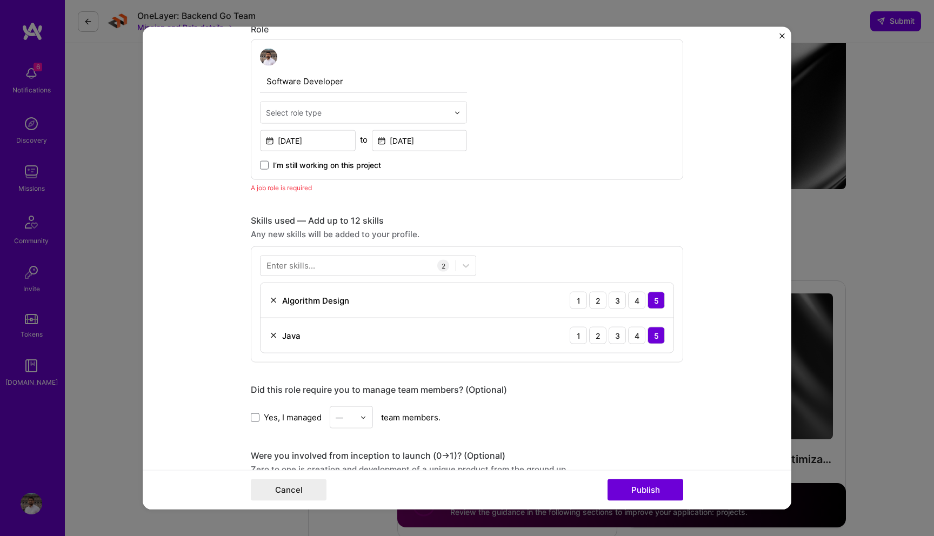
scroll to position [363, 0]
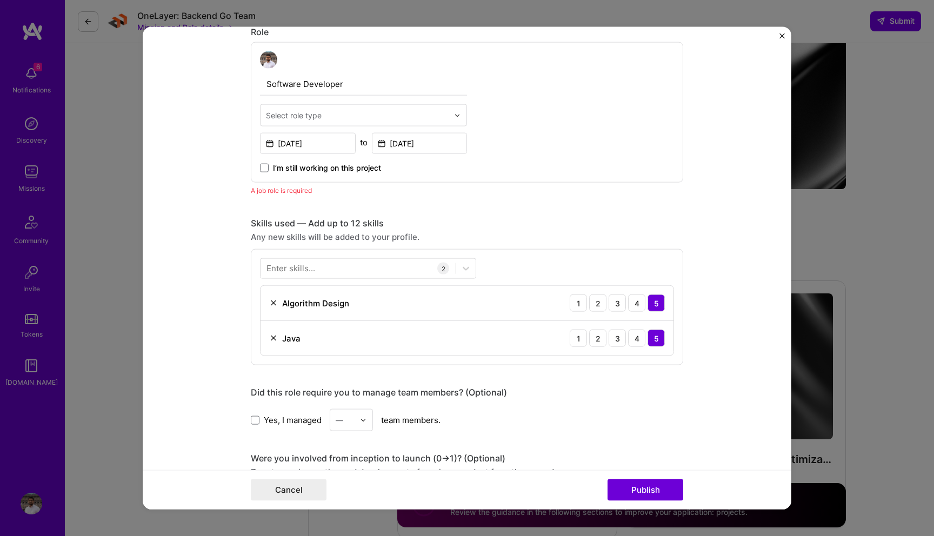
click at [374, 125] on div "Select role type" at bounding box center [356, 115] width 193 height 21
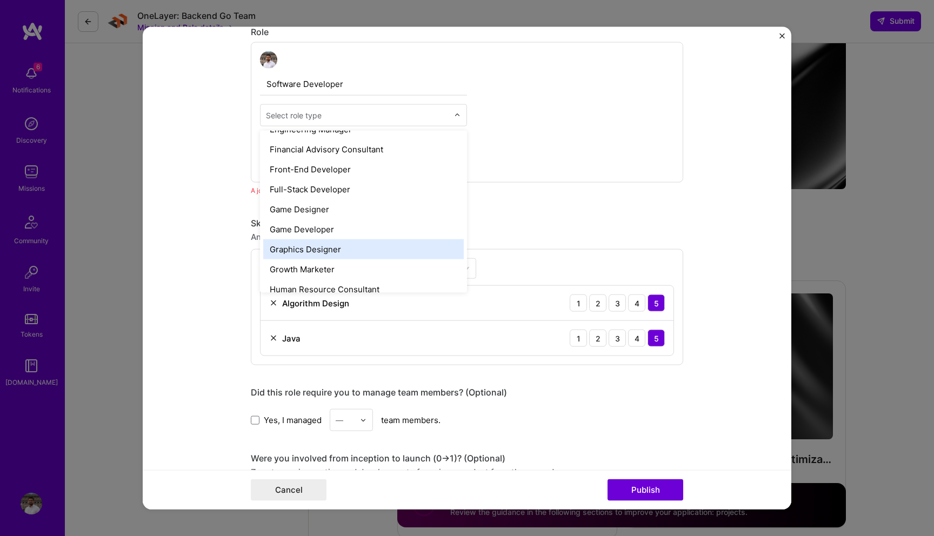
scroll to position [593, 0]
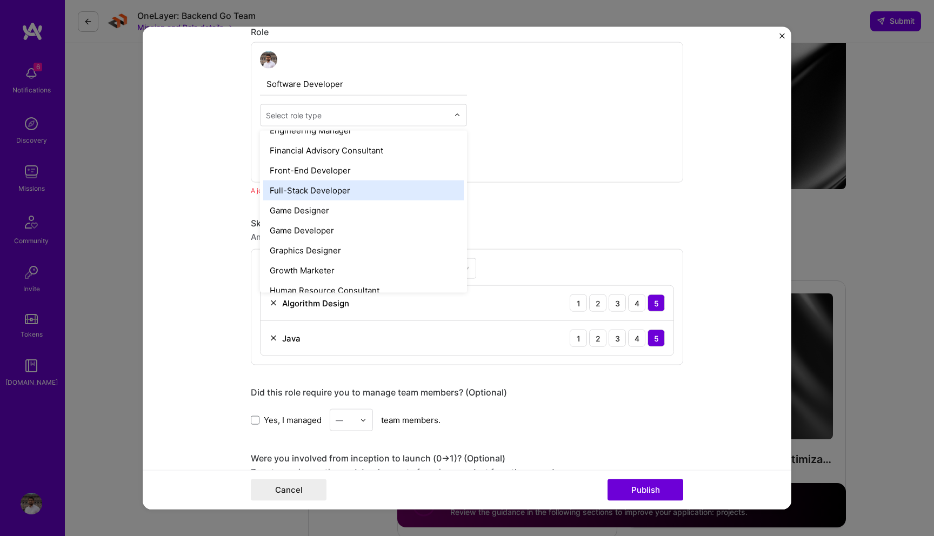
click at [346, 188] on div "Full-Stack Developer" at bounding box center [363, 190] width 200 height 20
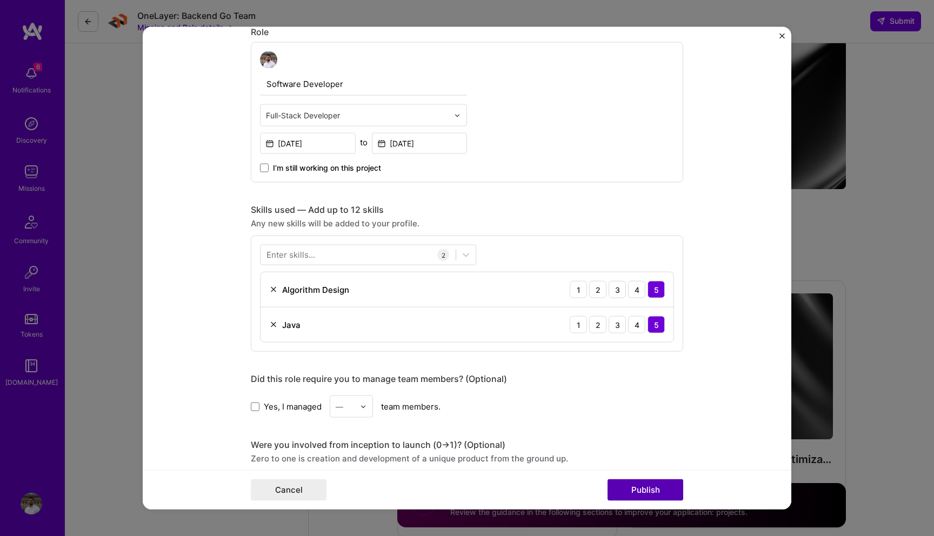
click at [629, 492] on button "Publish" at bounding box center [645, 490] width 76 height 22
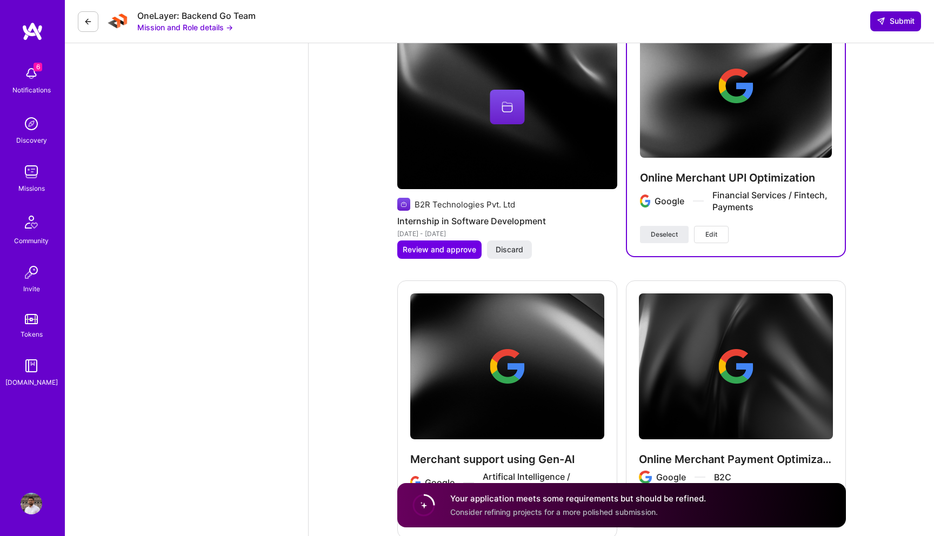
click at [882, 20] on icon at bounding box center [880, 21] width 9 height 9
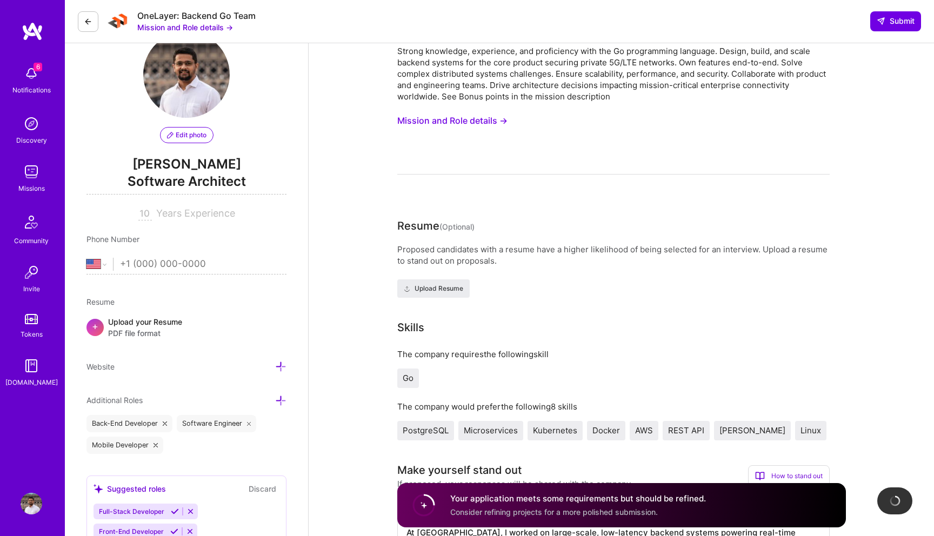
scroll to position [0, 0]
